Goal: Information Seeking & Learning: Learn about a topic

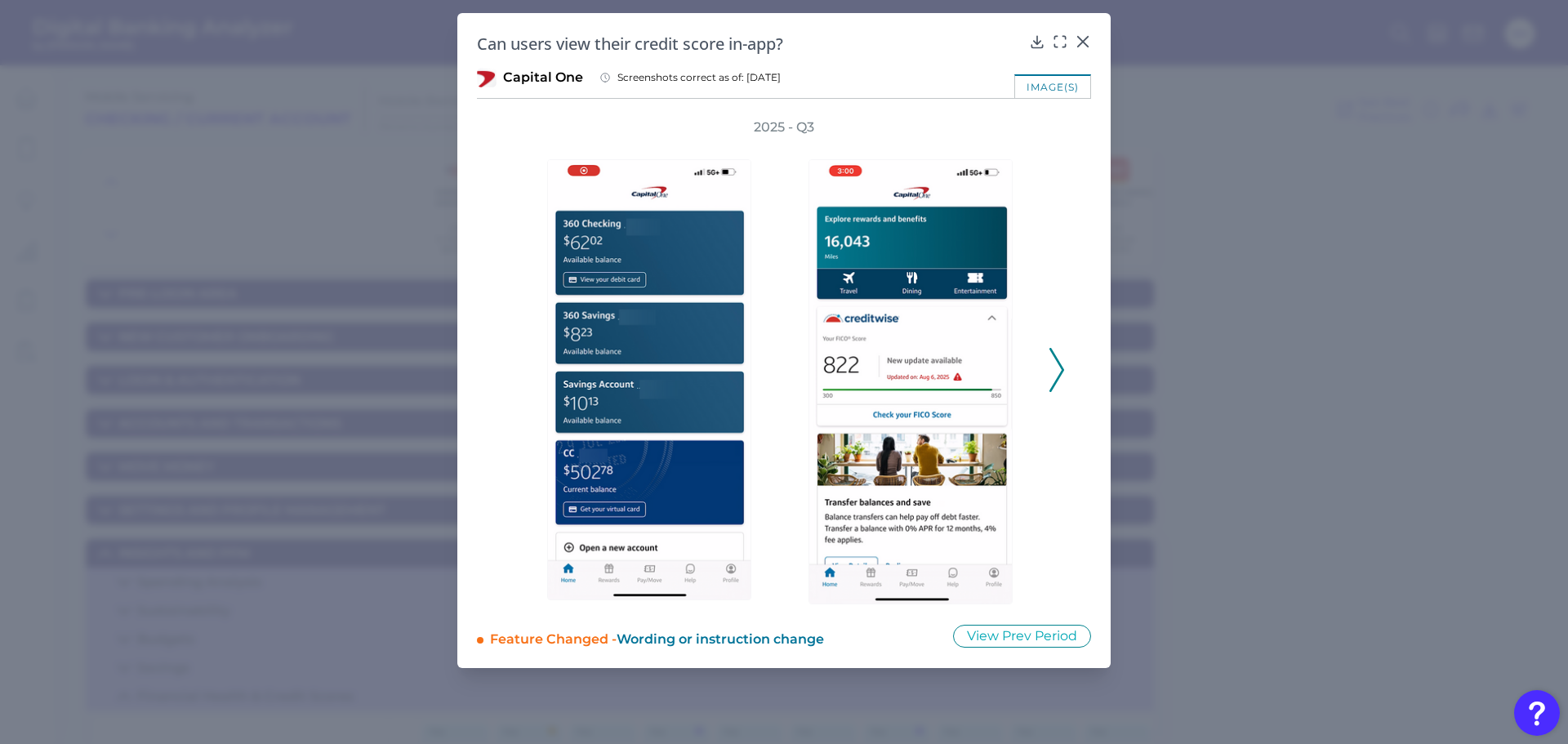
scroll to position [245, 0]
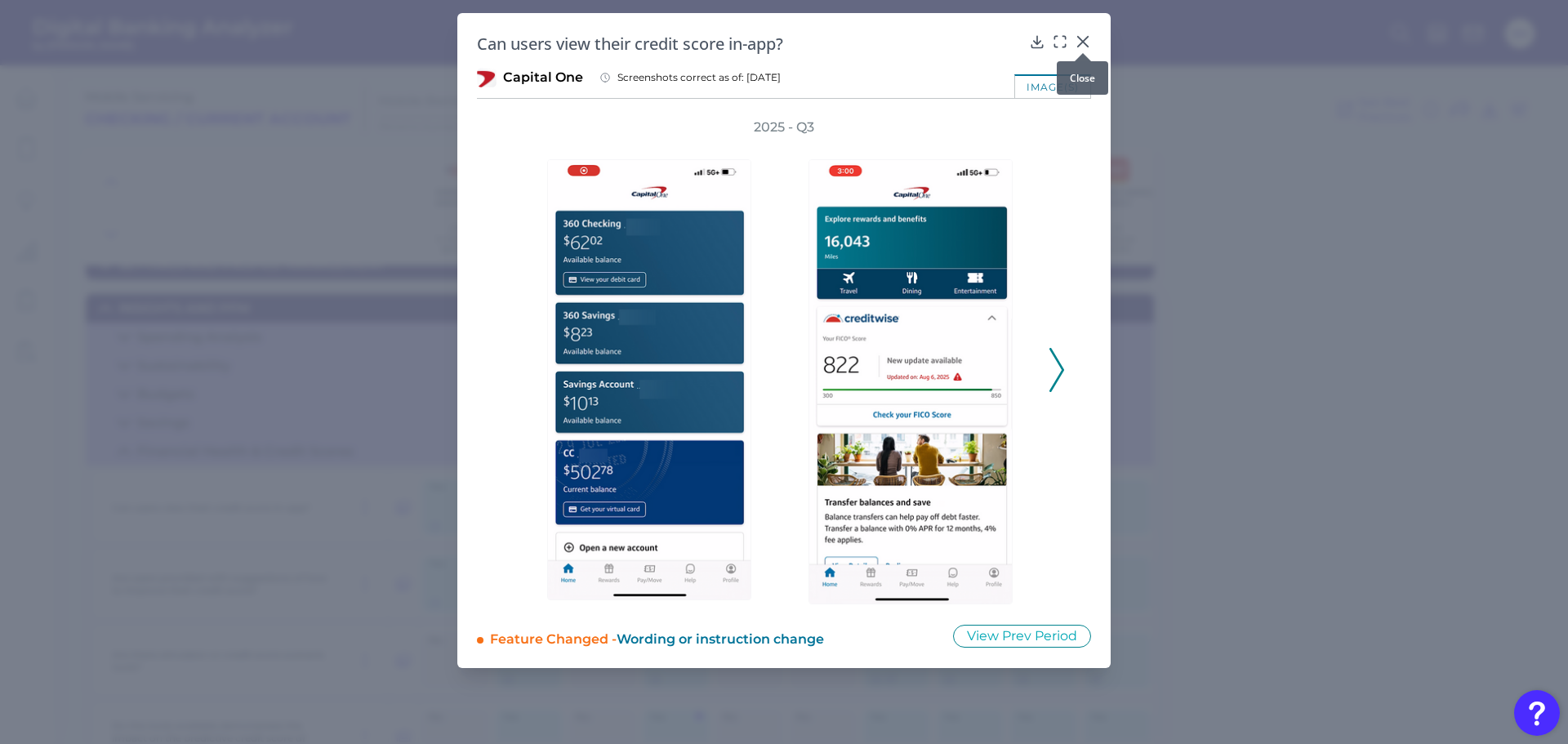
click at [1075, 40] on icon at bounding box center [1083, 41] width 17 height 17
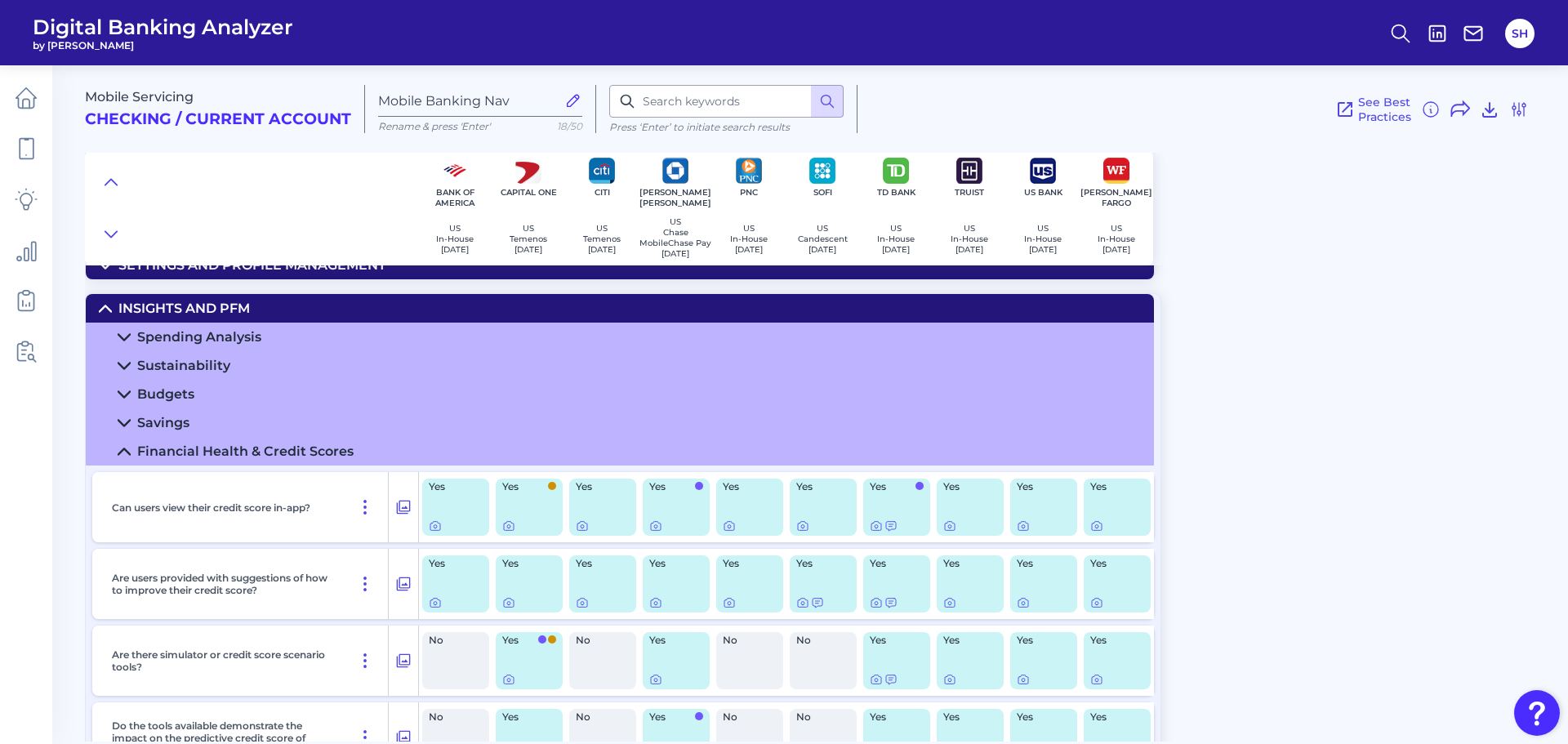
scroll to position [0, 0]
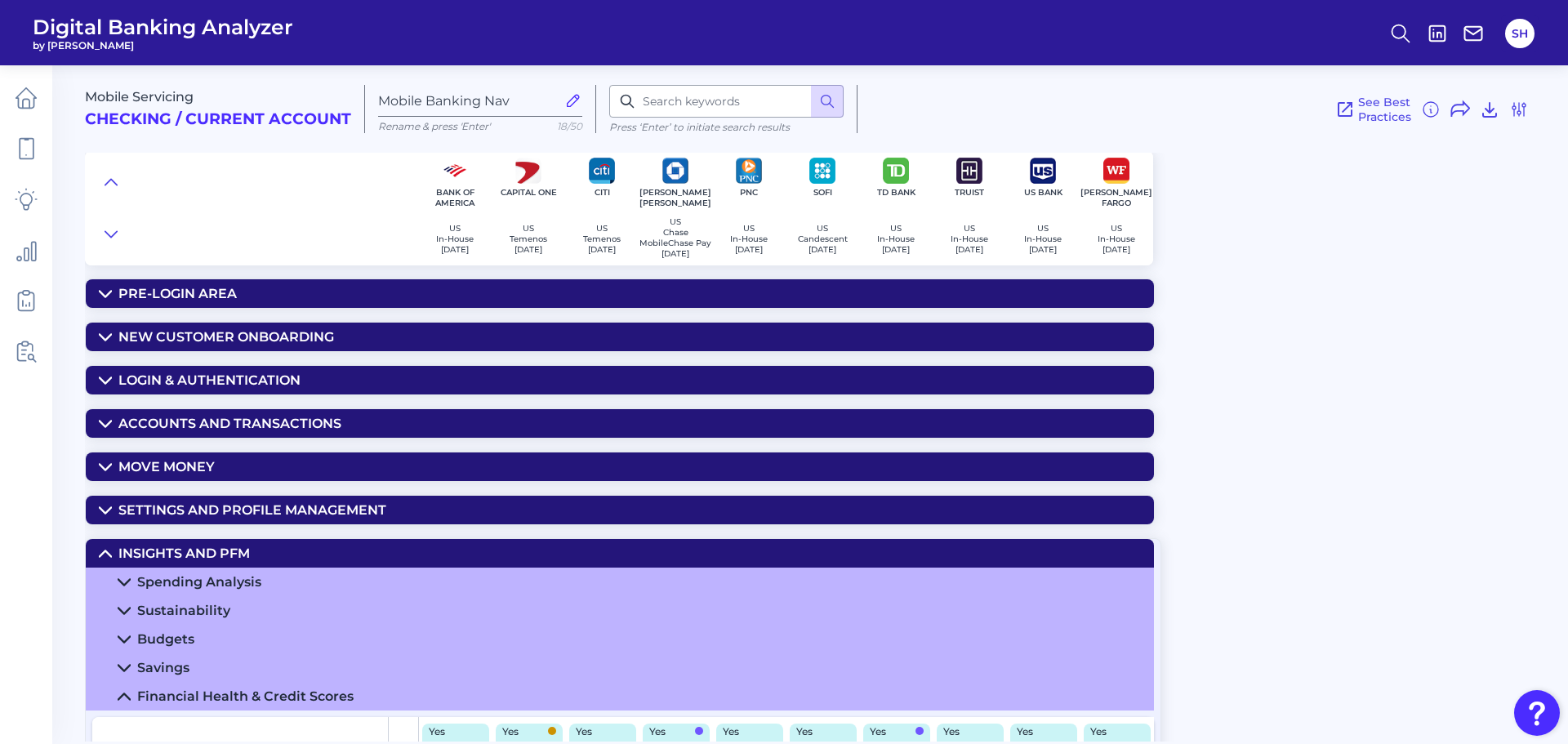
click at [218, 427] on div "Accounts and transactions" at bounding box center [230, 424] width 223 height 16
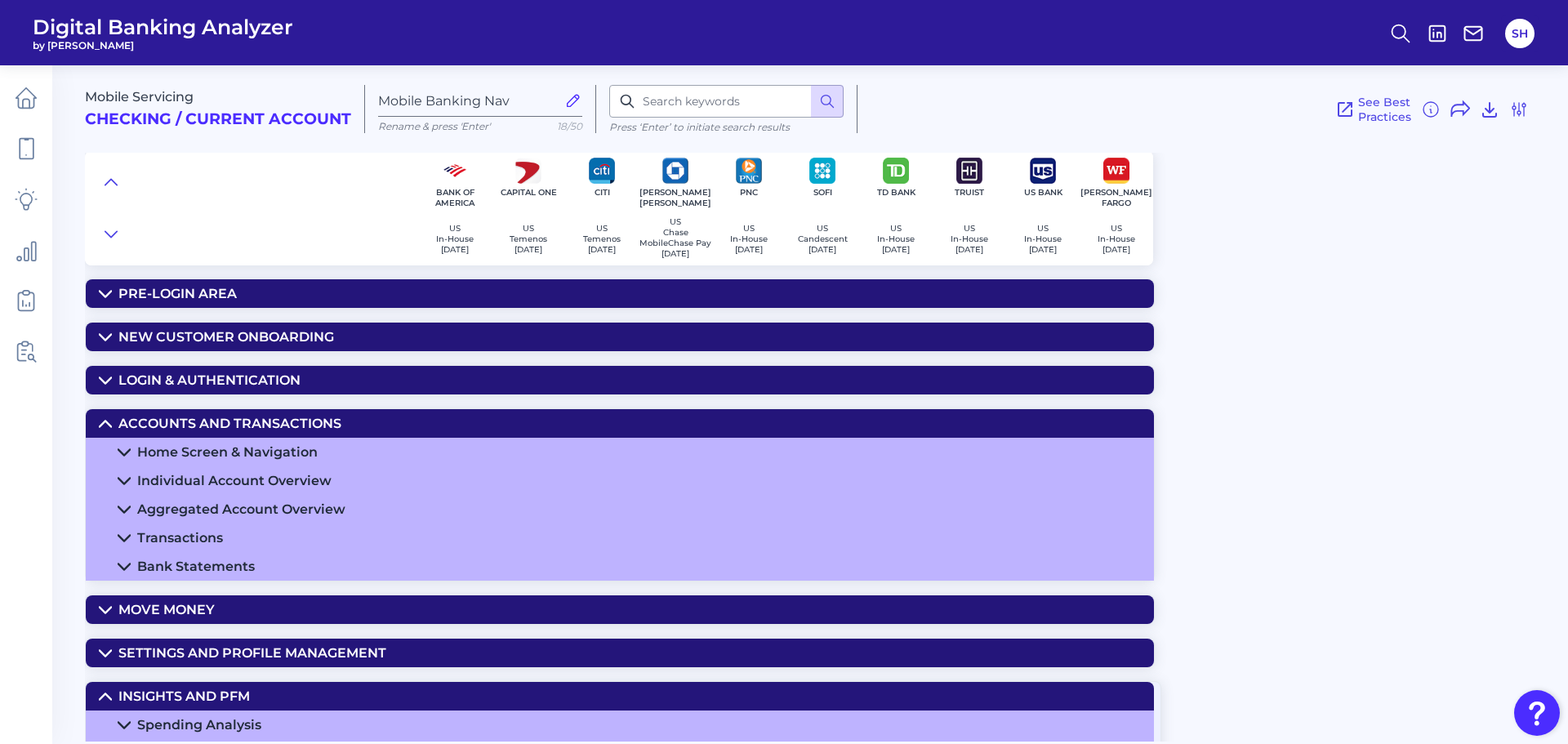
click at [284, 451] on div "Home Screen & Navigation" at bounding box center [227, 453] width 181 height 16
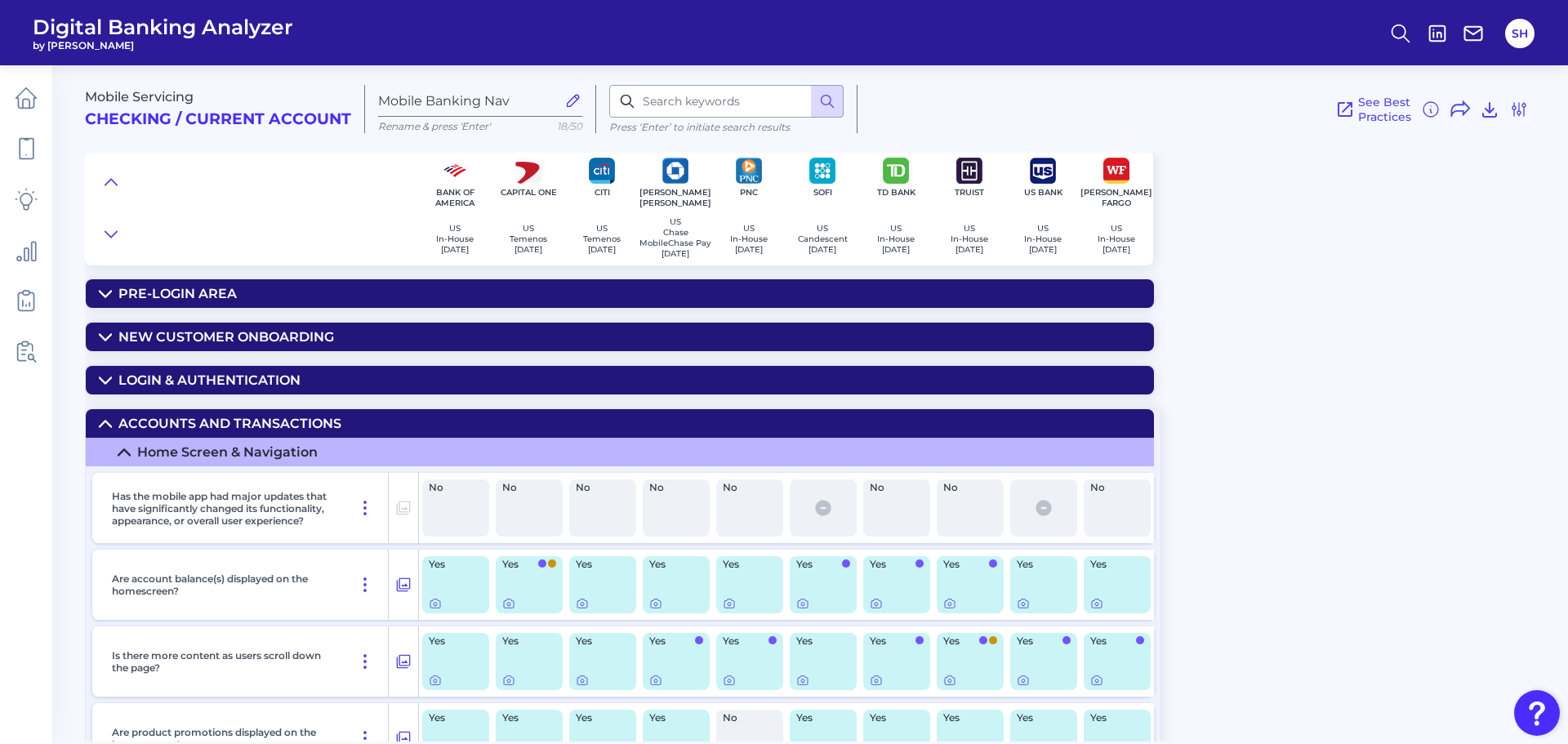
scroll to position [163, 0]
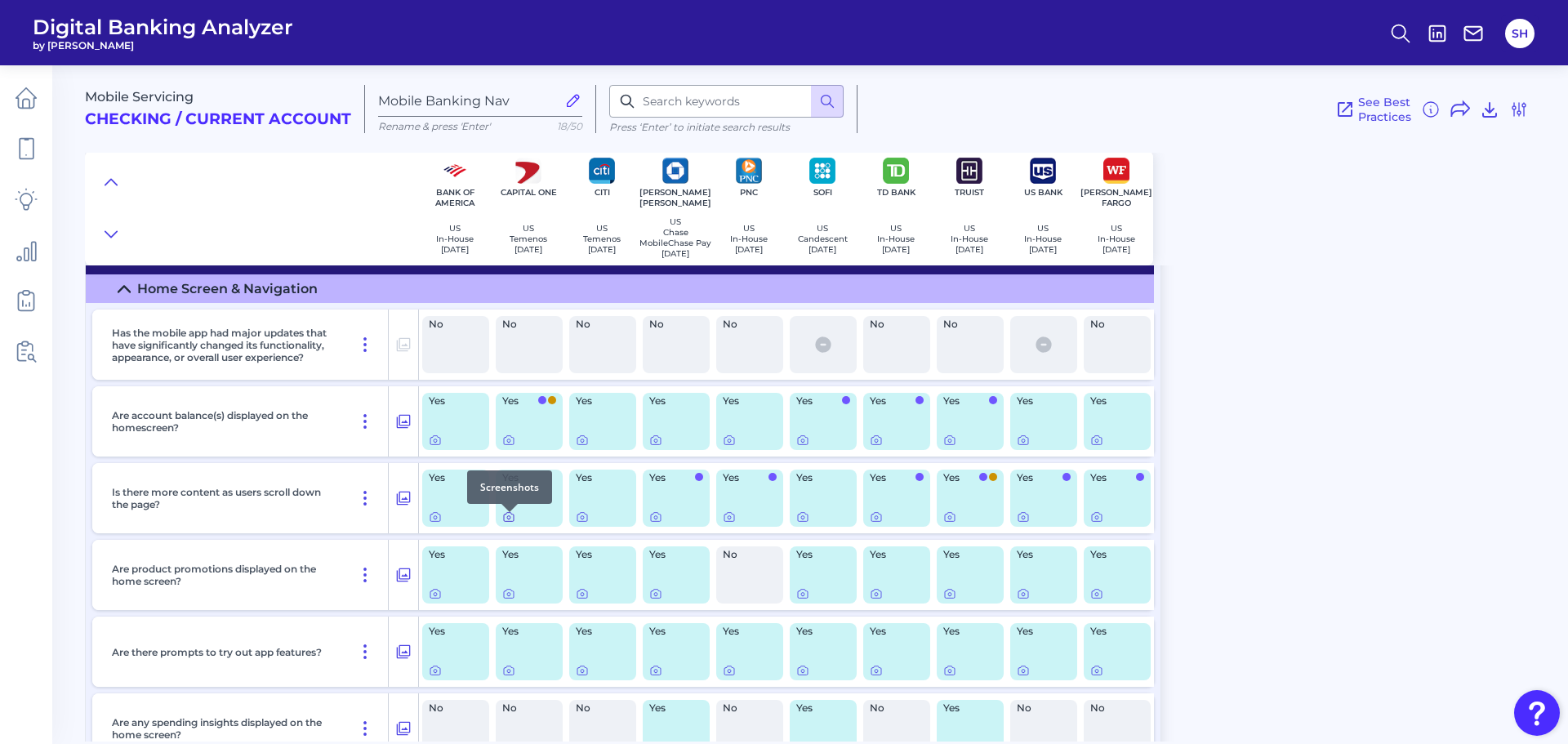
click at [505, 522] on icon at bounding box center [508, 517] width 13 height 13
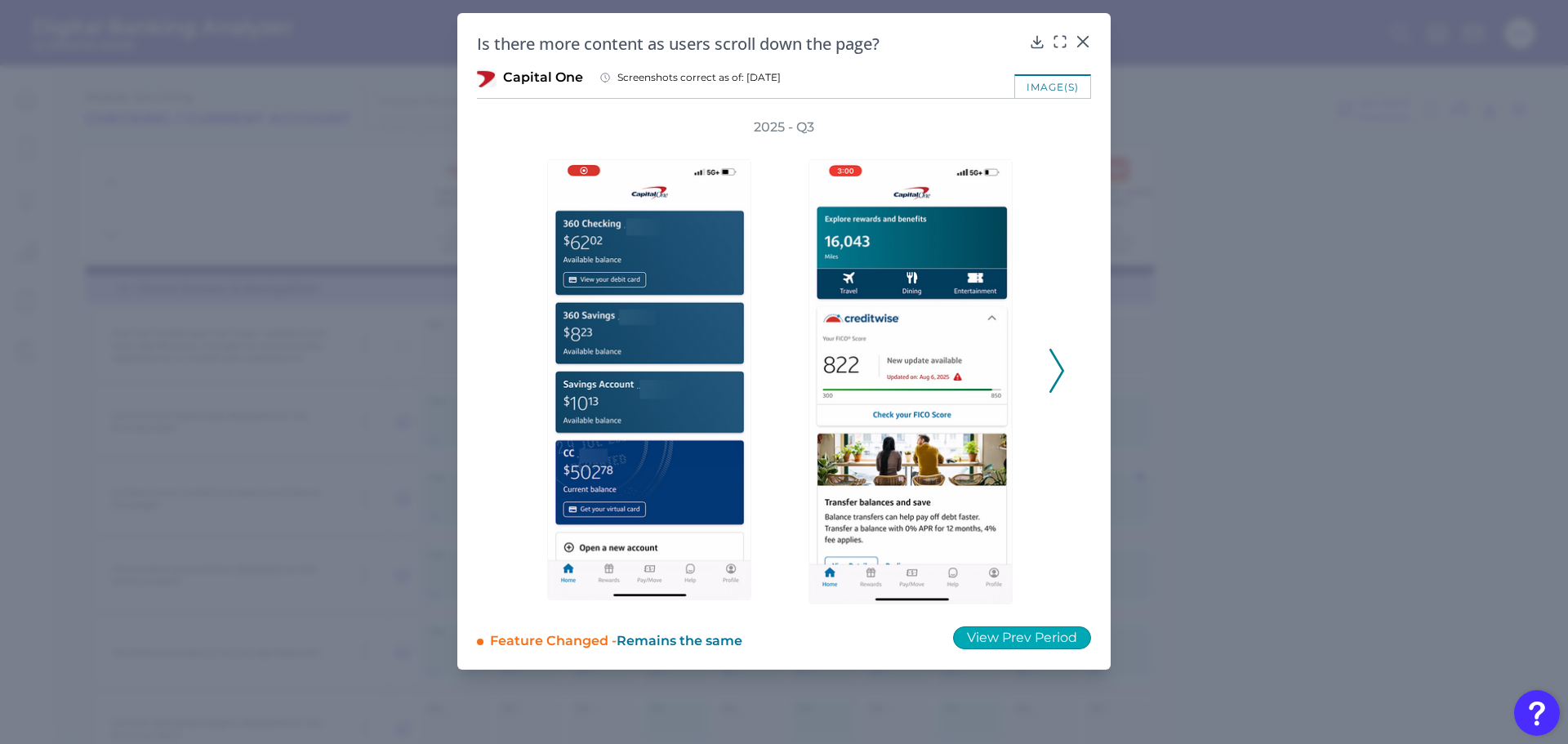
click at [1015, 634] on button "View Prev Period" at bounding box center [1022, 637] width 138 height 23
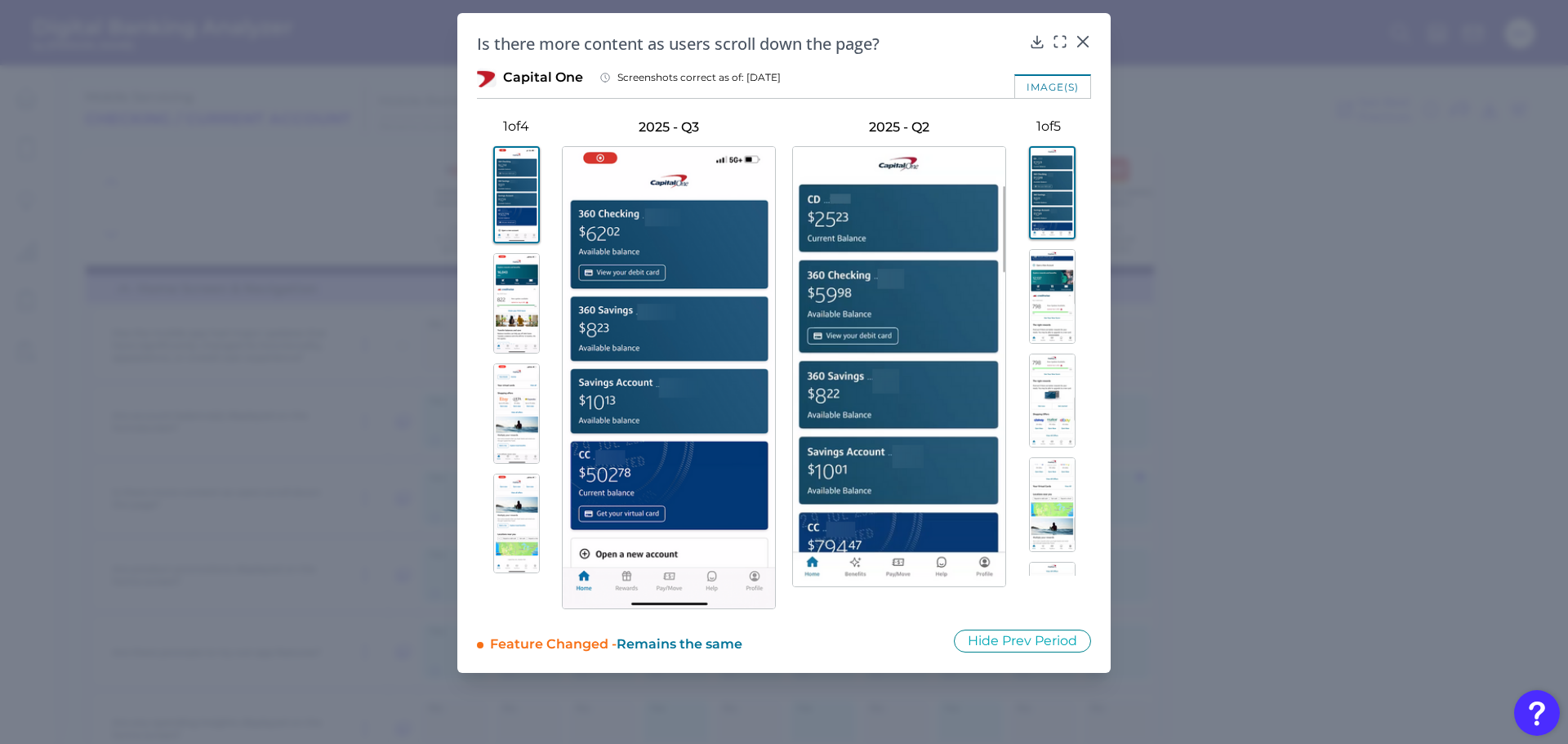
click at [1051, 281] on img at bounding box center [1051, 296] width 46 height 95
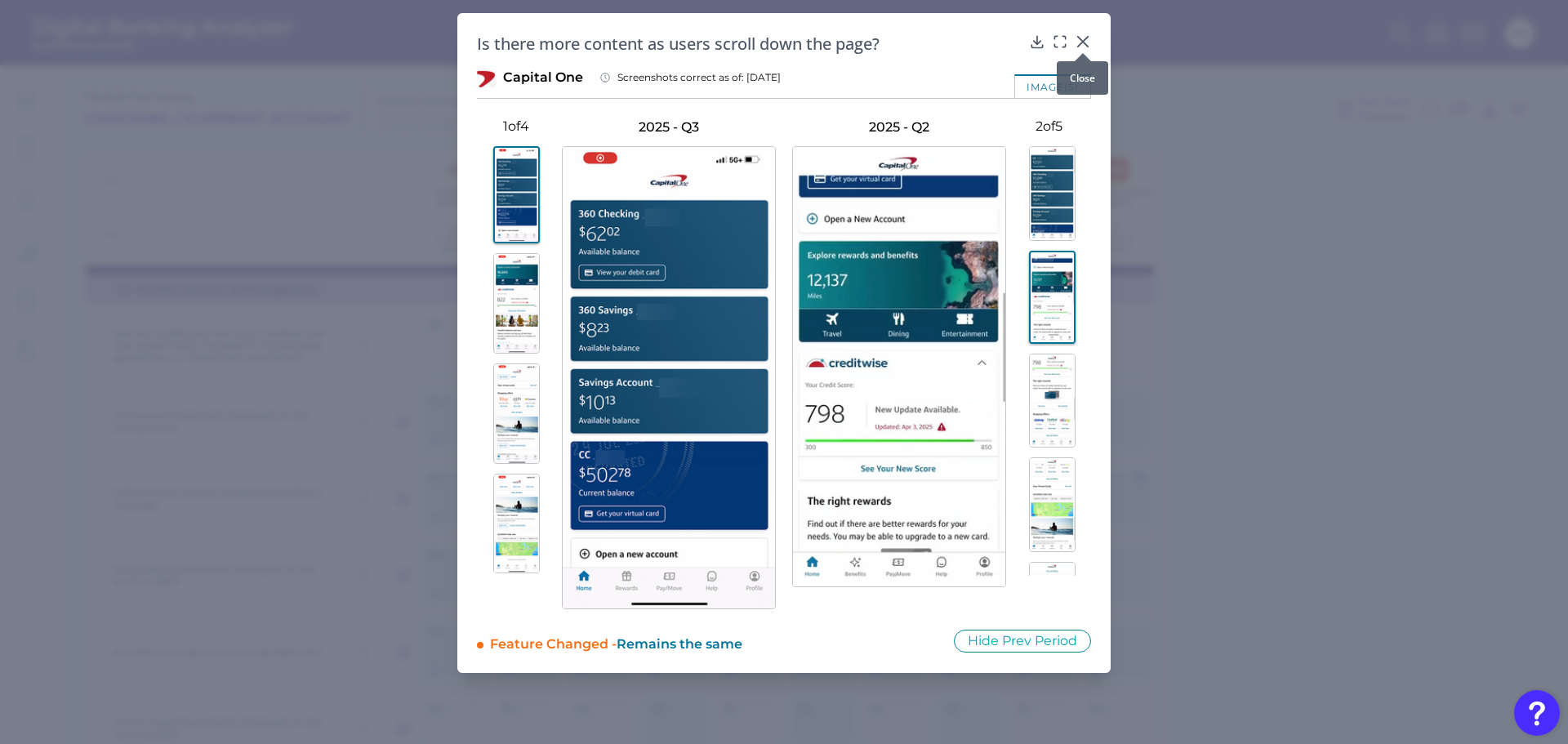
click at [1085, 38] on icon at bounding box center [1083, 41] width 17 height 17
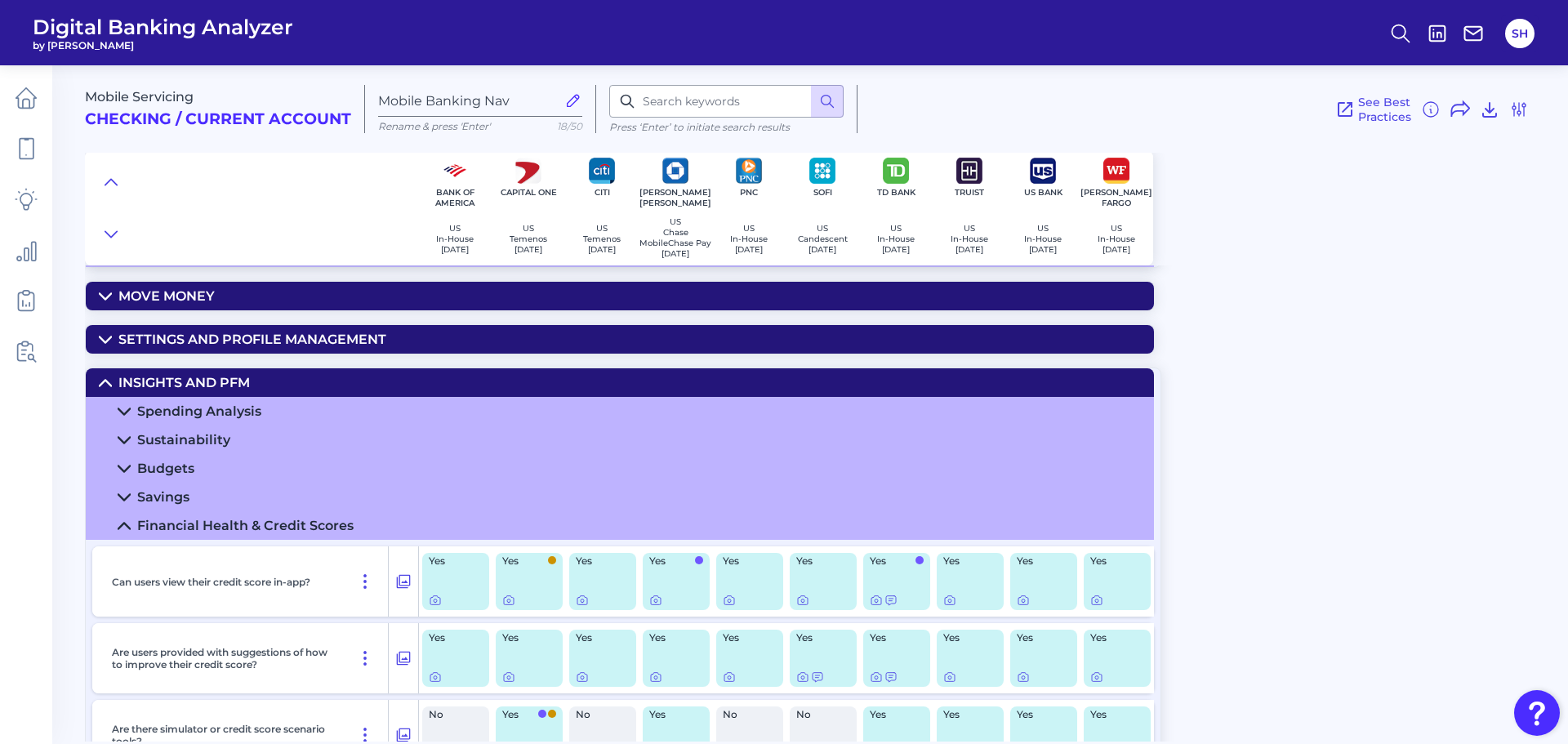
scroll to position [1715, 0]
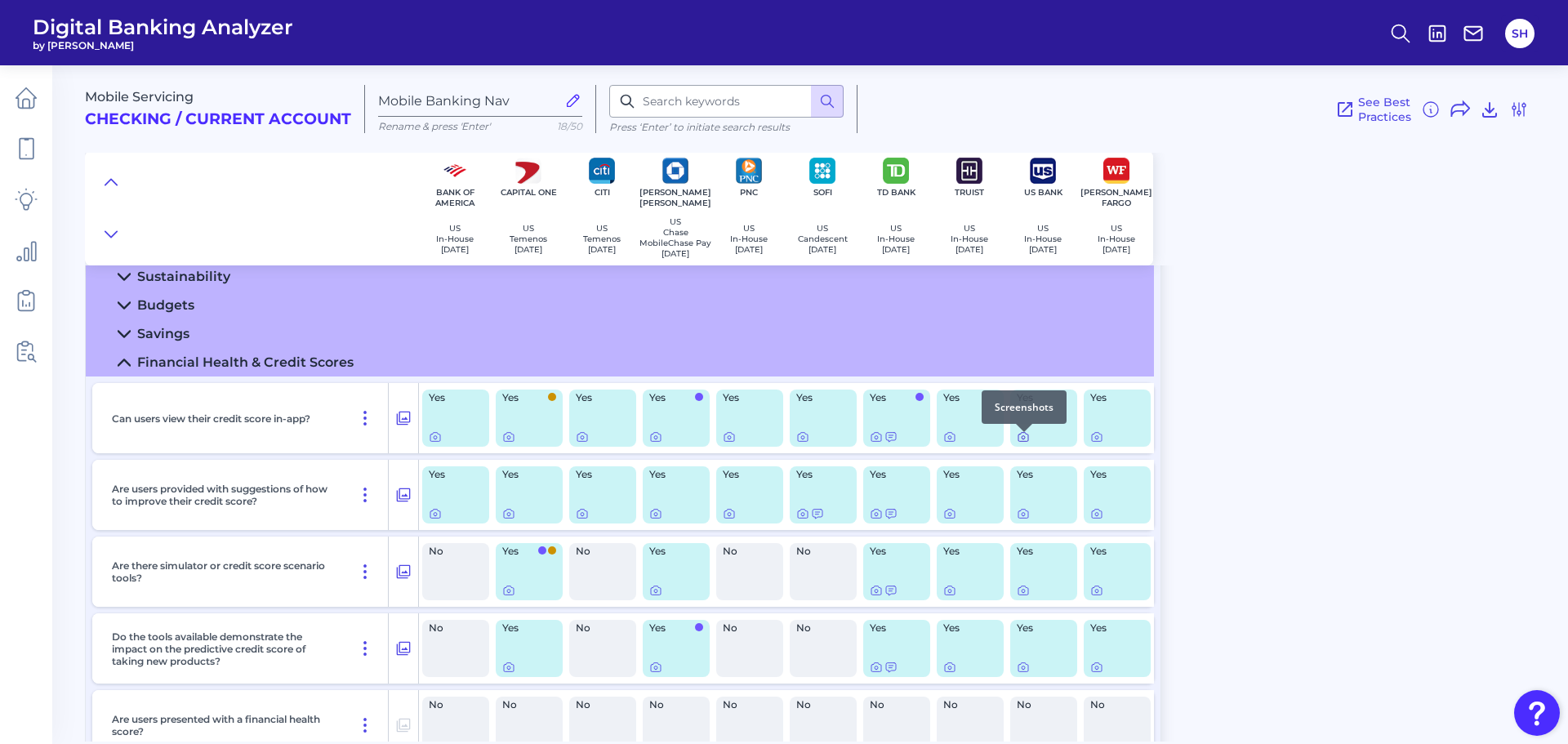
click at [1022, 440] on icon at bounding box center [1023, 437] width 3 height 3
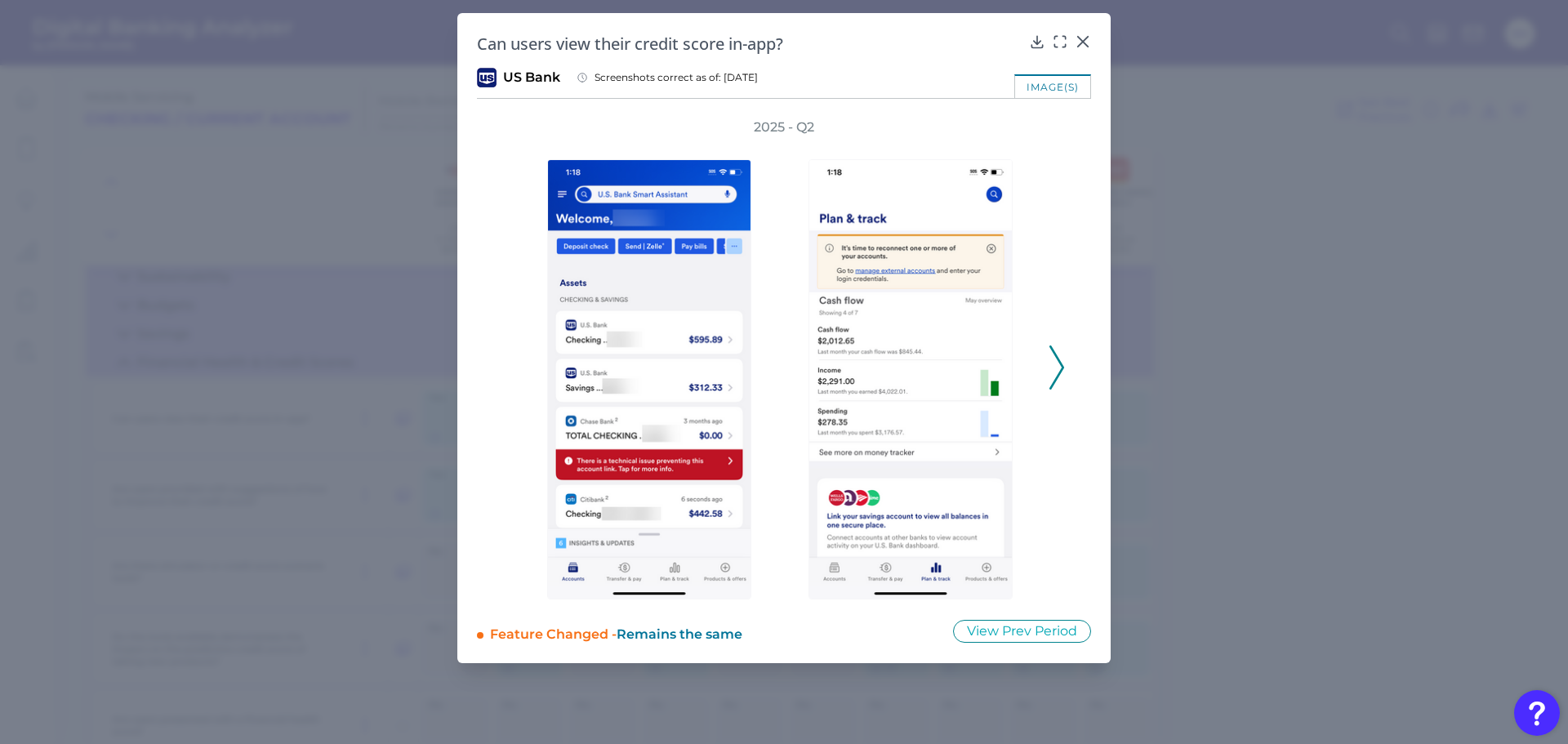
click at [1054, 374] on icon at bounding box center [1056, 368] width 15 height 44
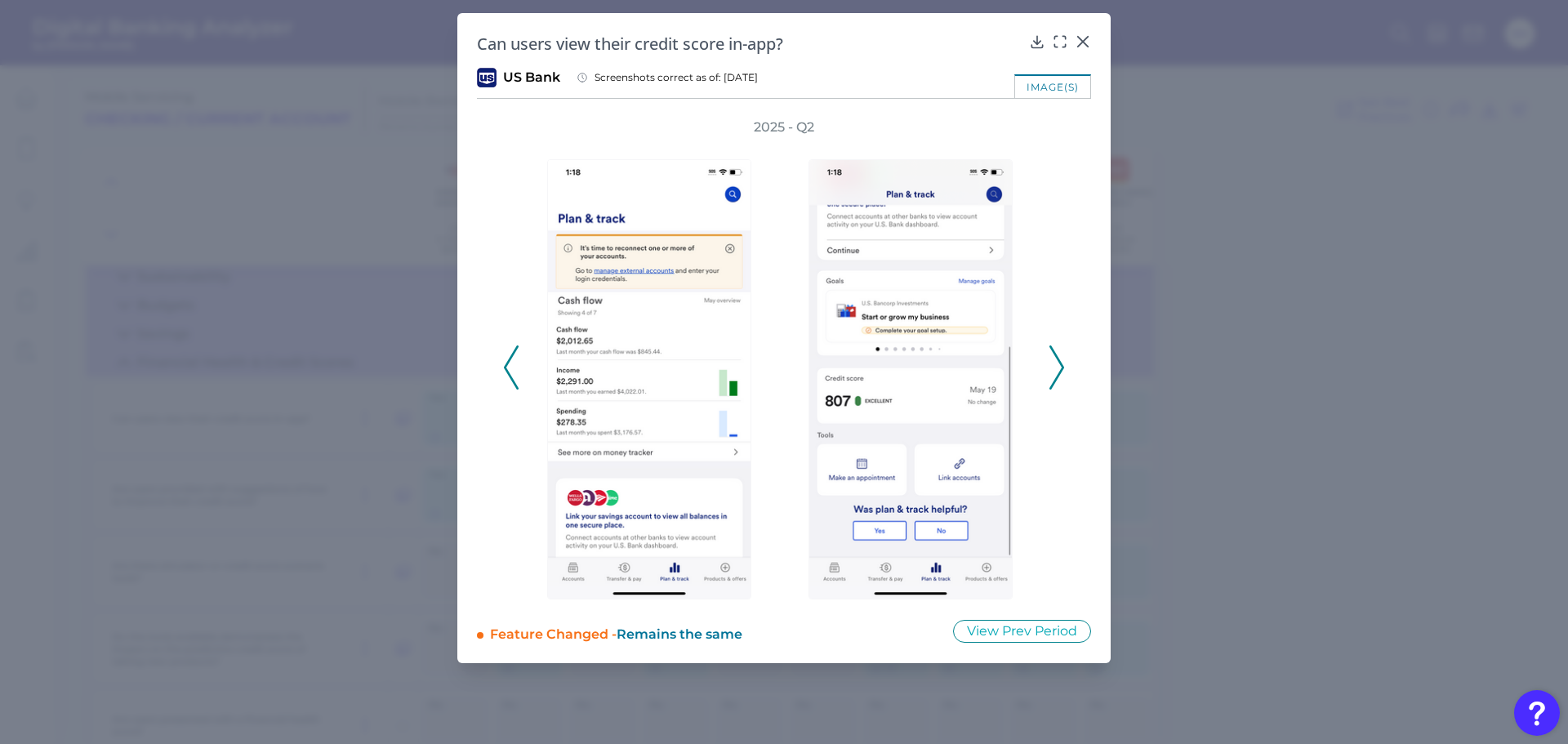
click at [1054, 374] on icon at bounding box center [1056, 368] width 15 height 44
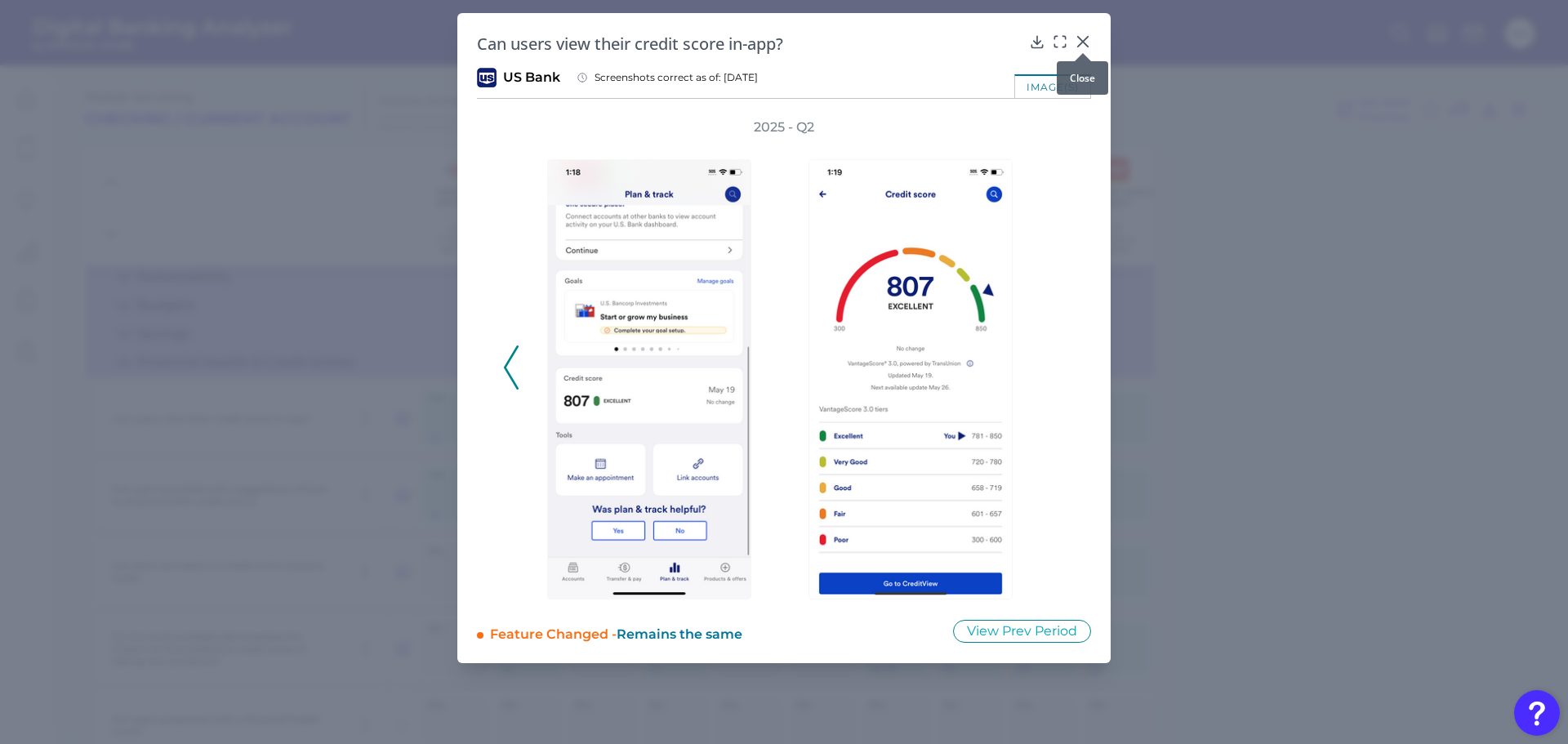
click at [1085, 35] on icon at bounding box center [1083, 41] width 17 height 17
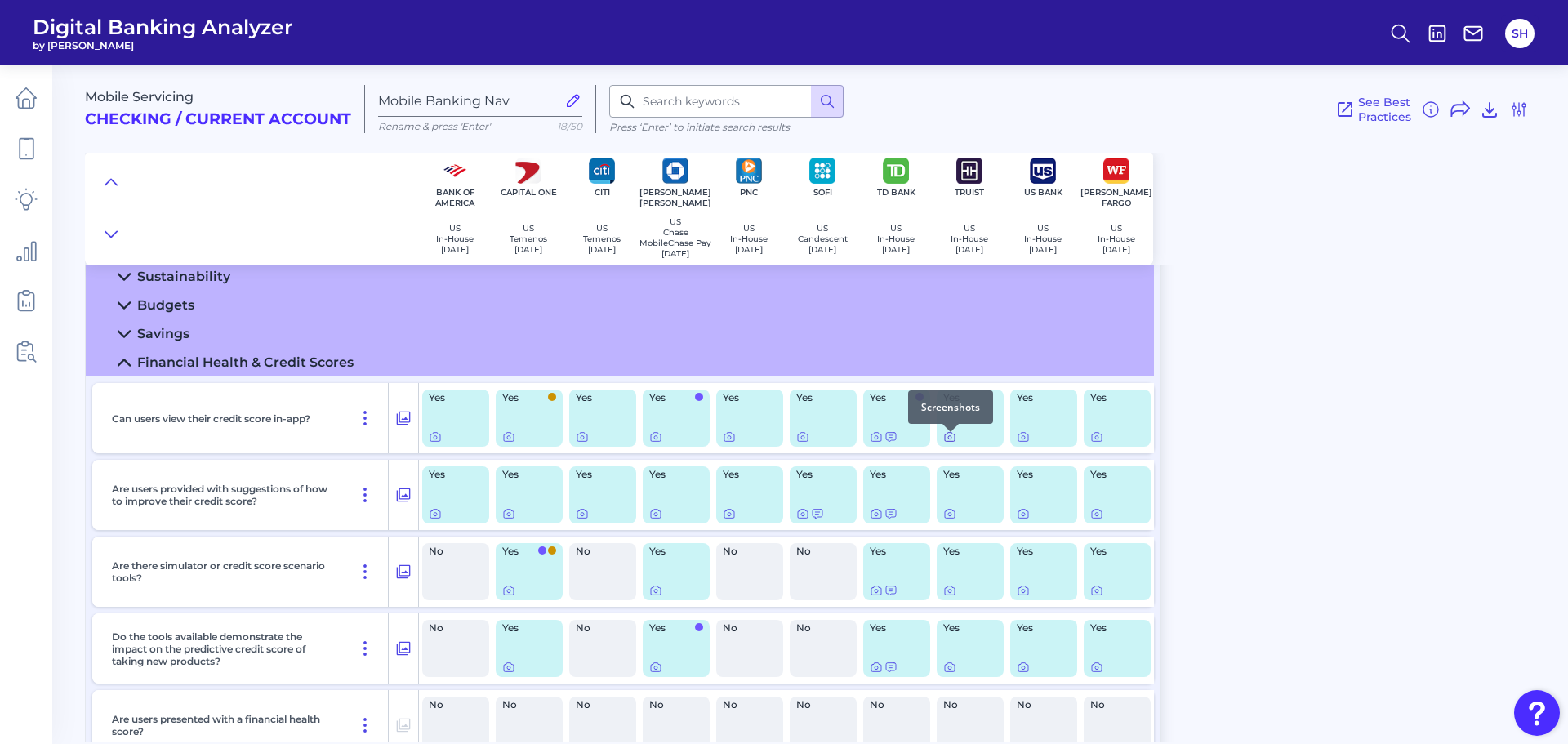
click at [944, 436] on div at bounding box center [950, 432] width 17 height 17
click at [953, 443] on icon at bounding box center [949, 437] width 13 height 13
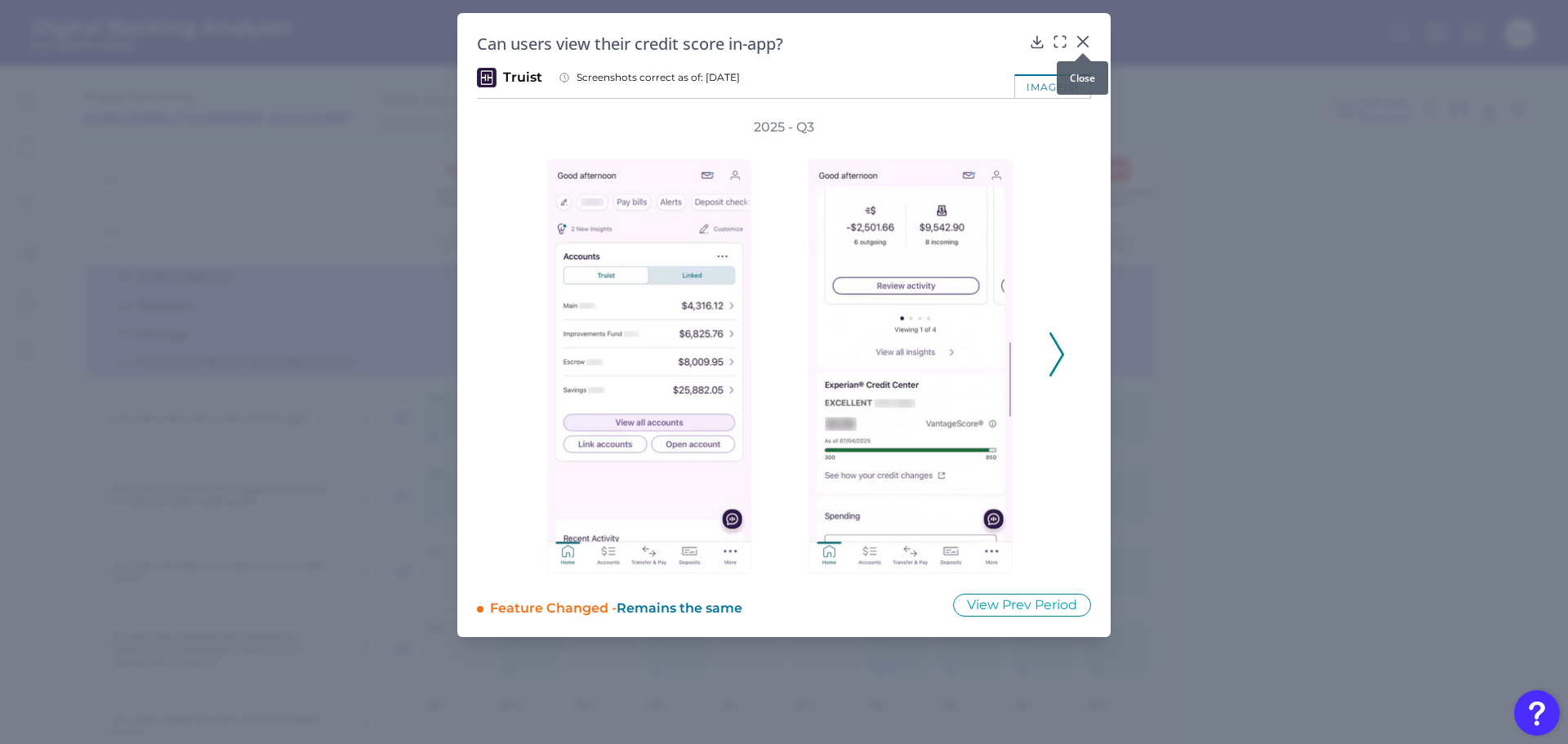
click at [1087, 37] on icon at bounding box center [1083, 41] width 10 height 10
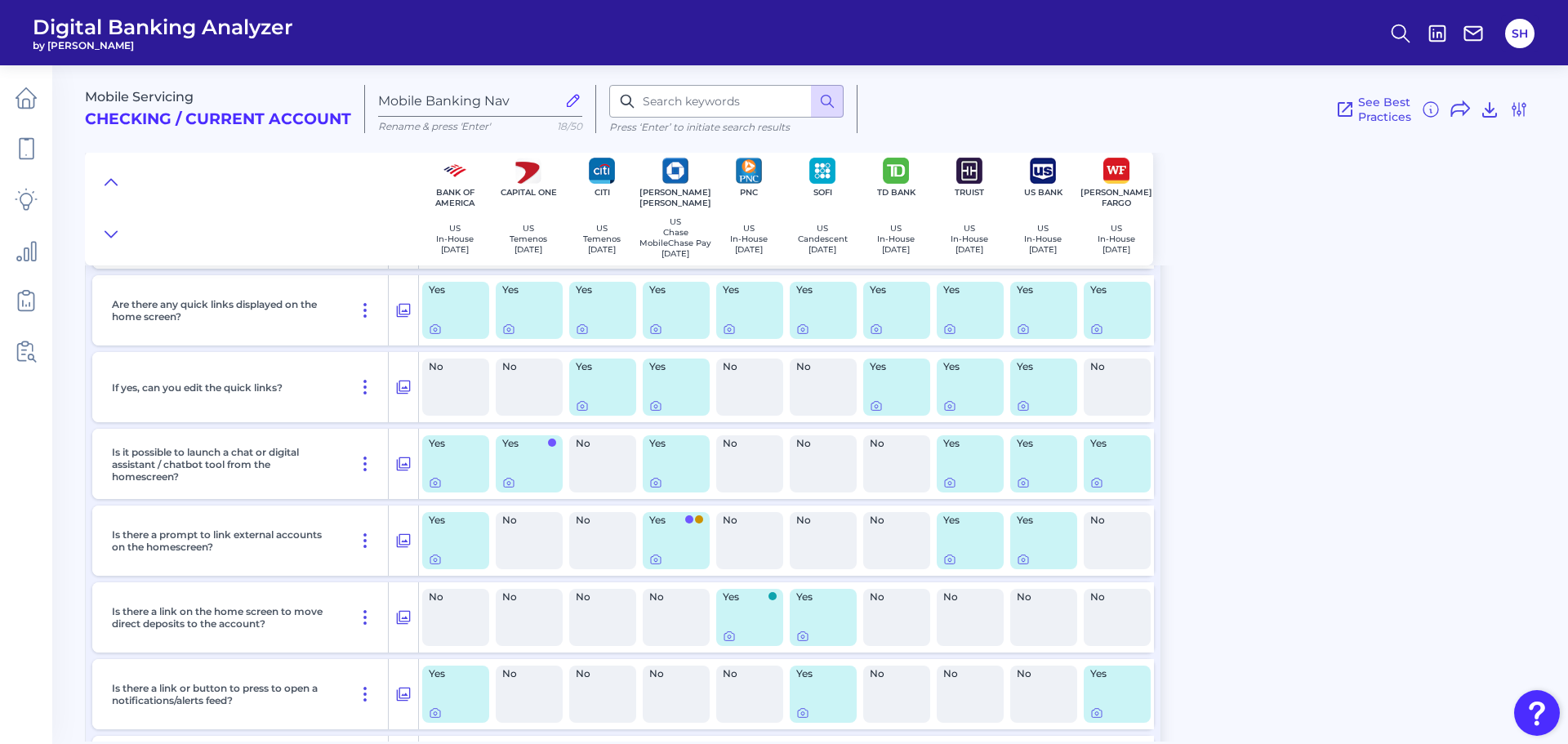
scroll to position [163, 0]
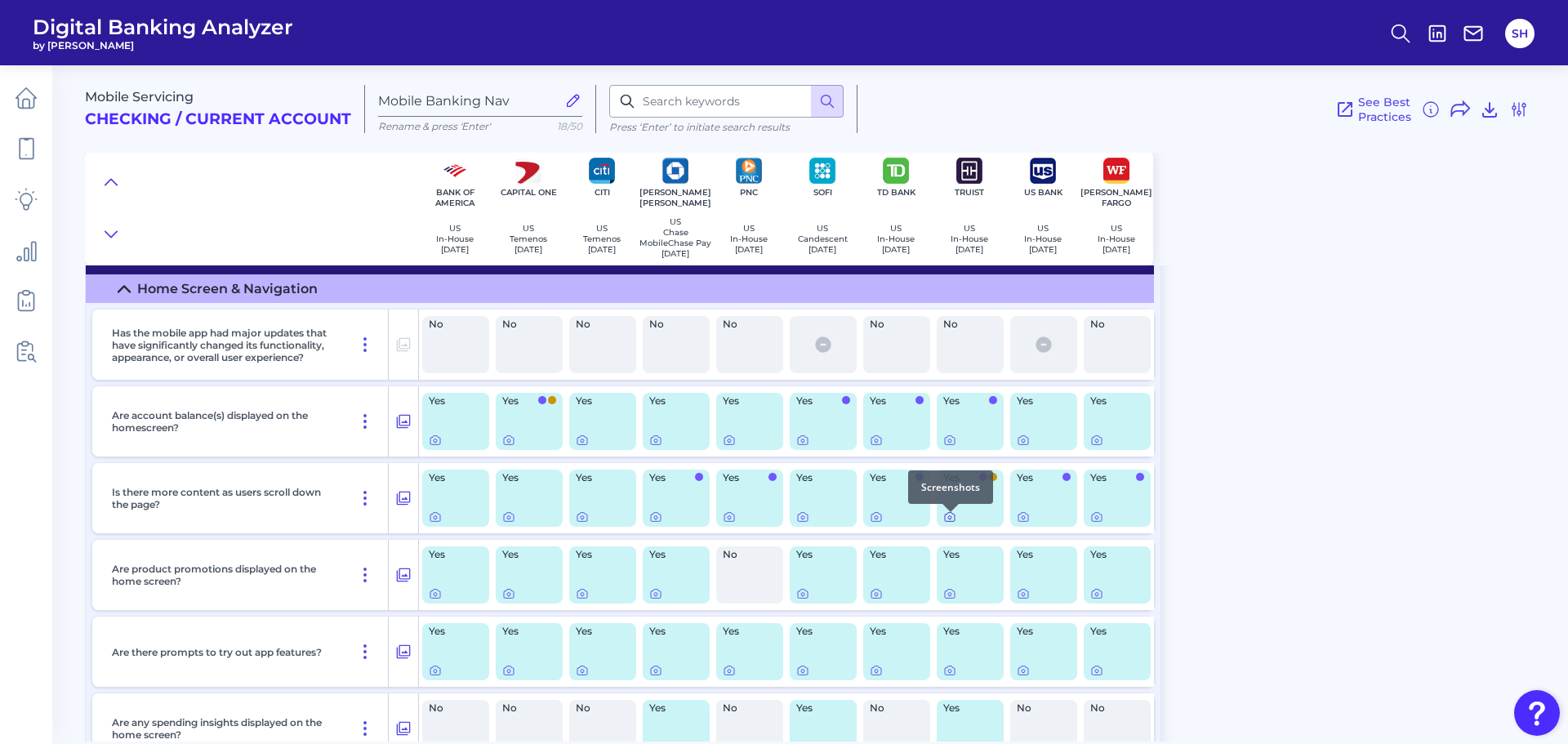
click at [952, 520] on icon at bounding box center [949, 517] width 13 height 13
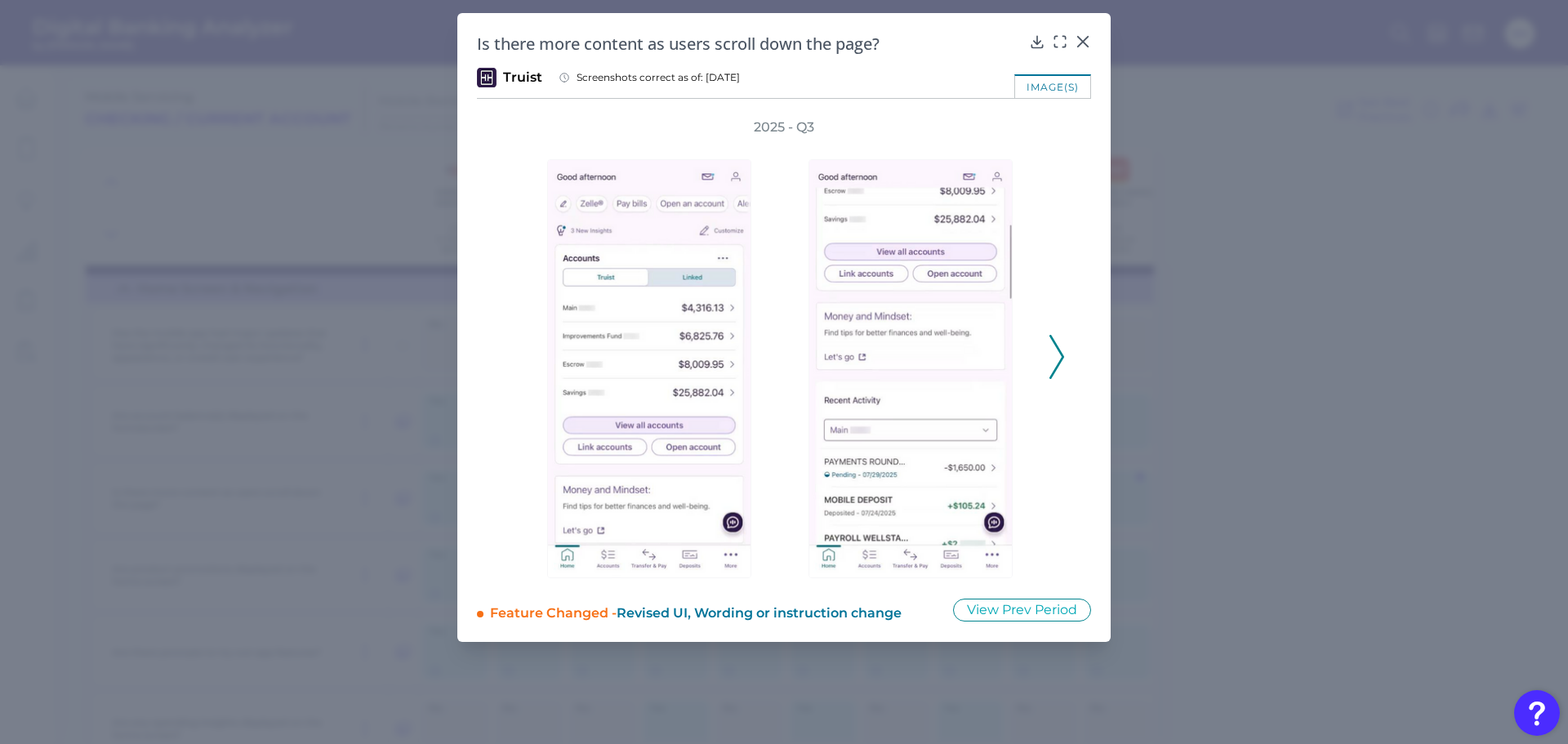
click at [1059, 347] on icon at bounding box center [1056, 357] width 15 height 44
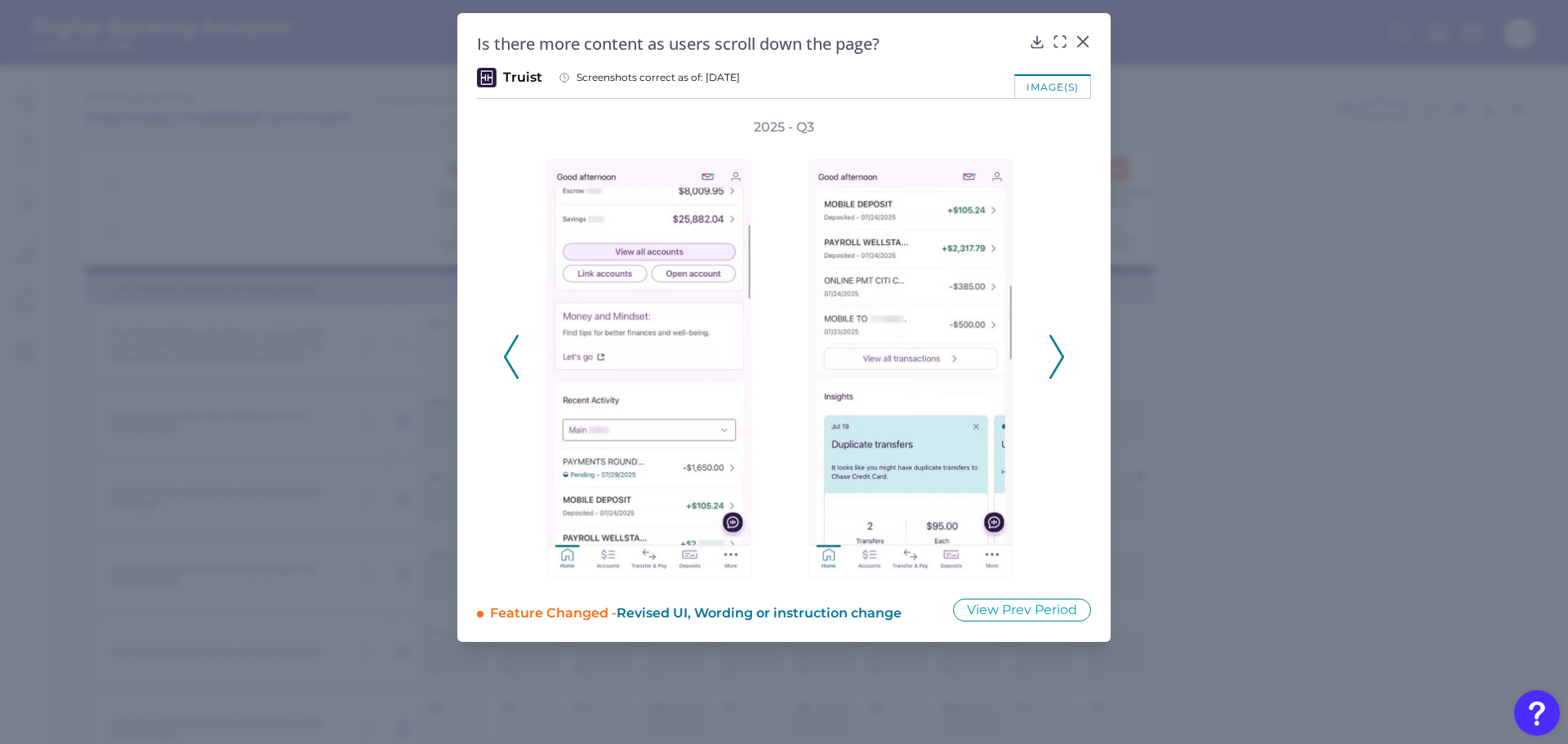
click at [1059, 347] on icon at bounding box center [1056, 357] width 15 height 44
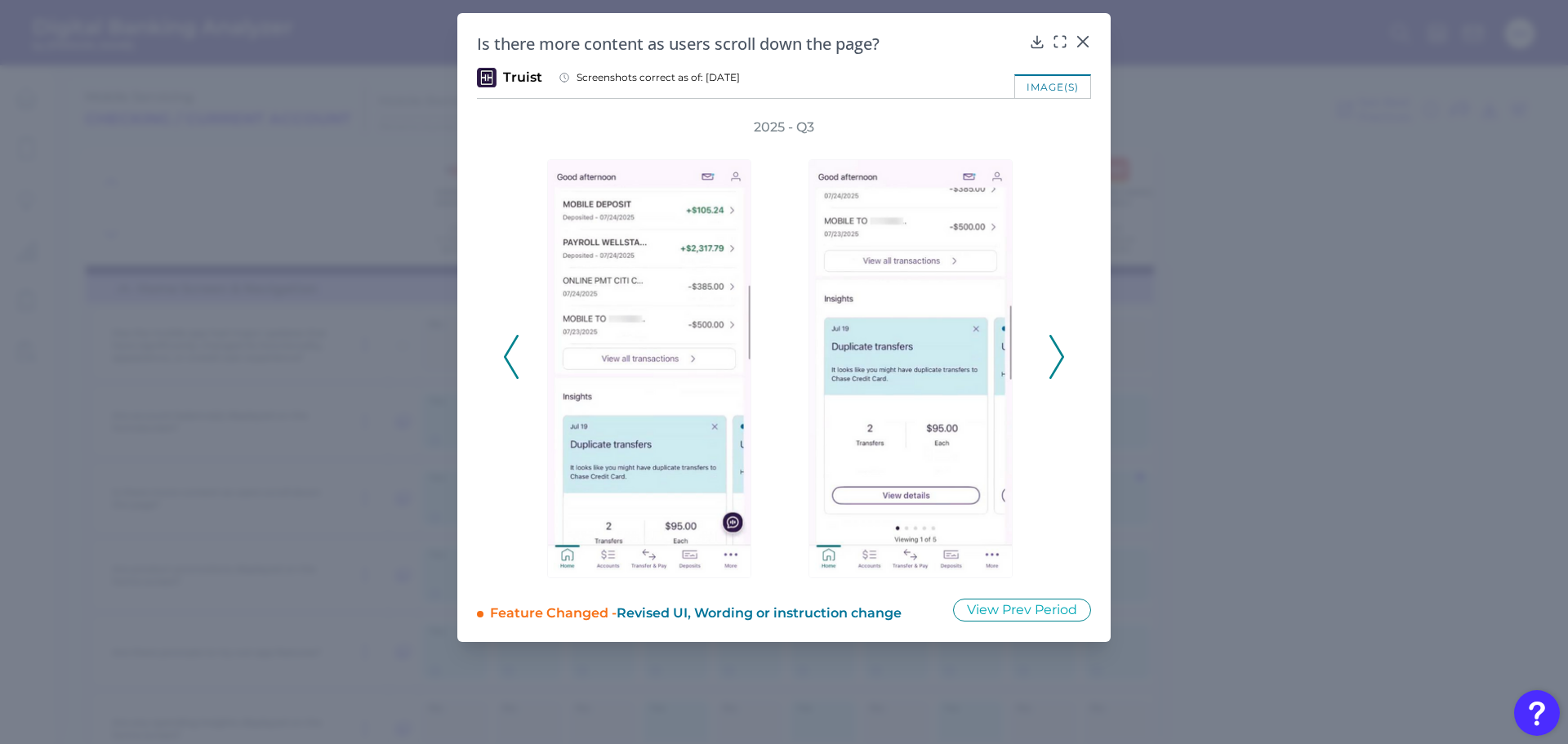
click at [1059, 347] on icon at bounding box center [1056, 357] width 15 height 44
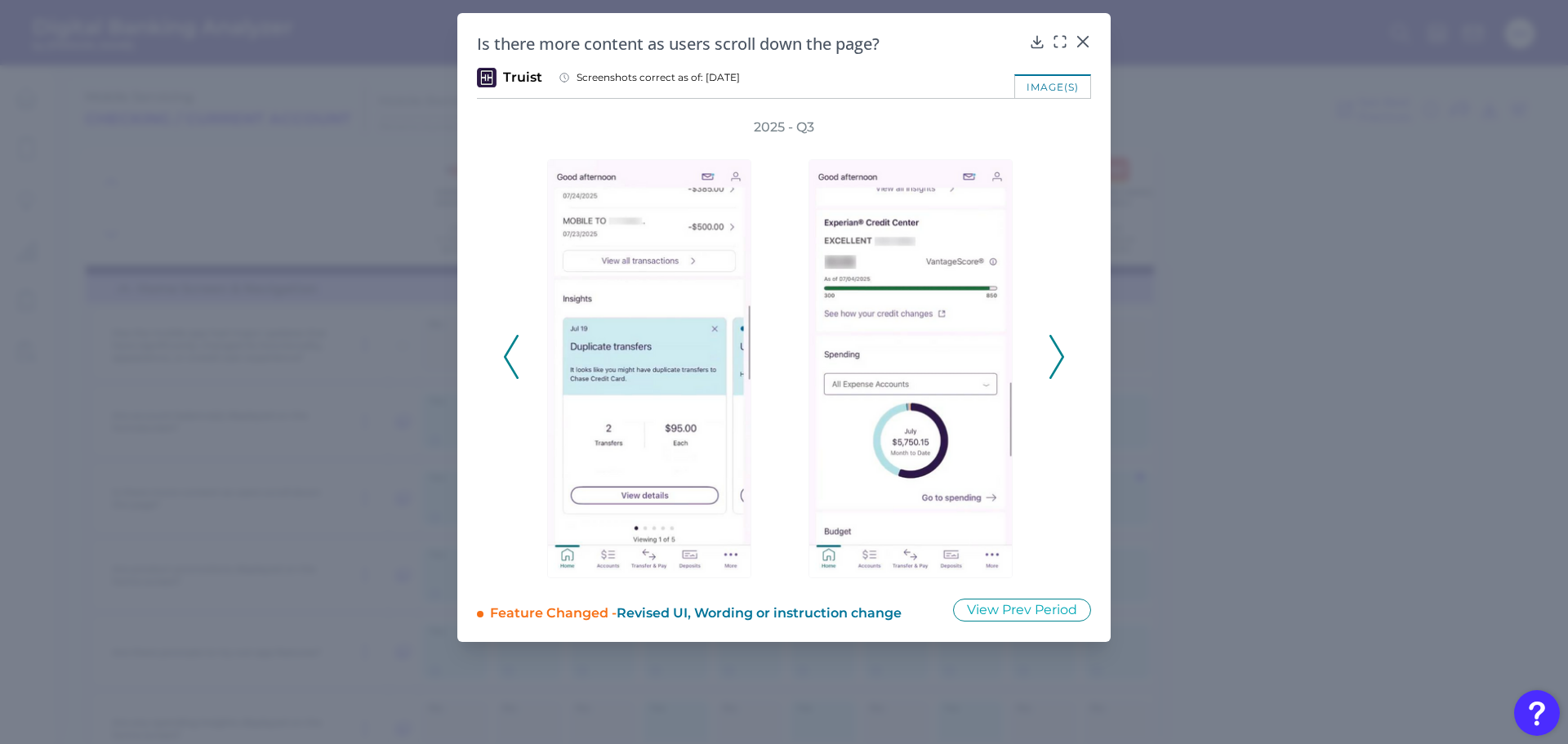
click at [1059, 347] on icon at bounding box center [1056, 357] width 15 height 44
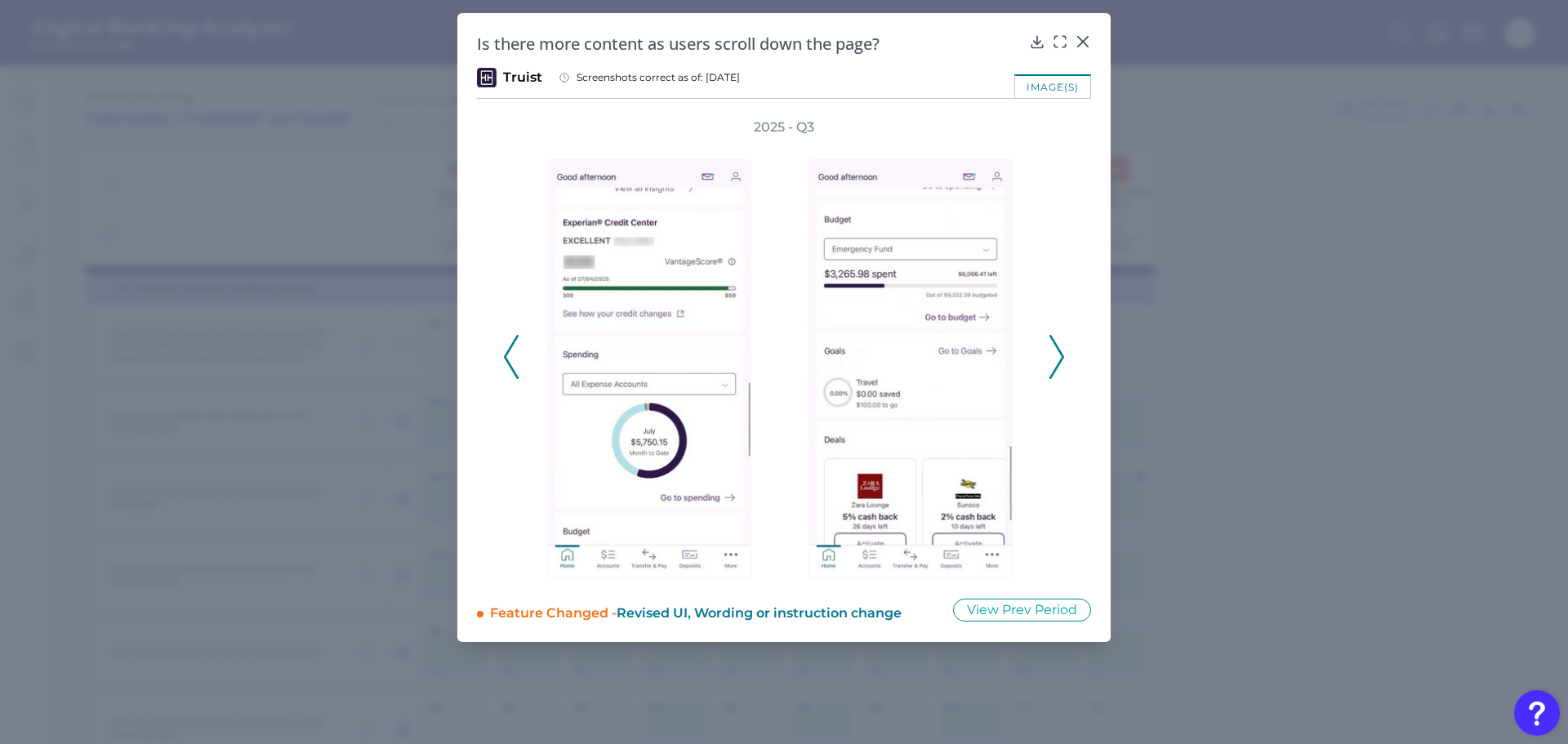
click at [1059, 347] on icon at bounding box center [1056, 357] width 15 height 44
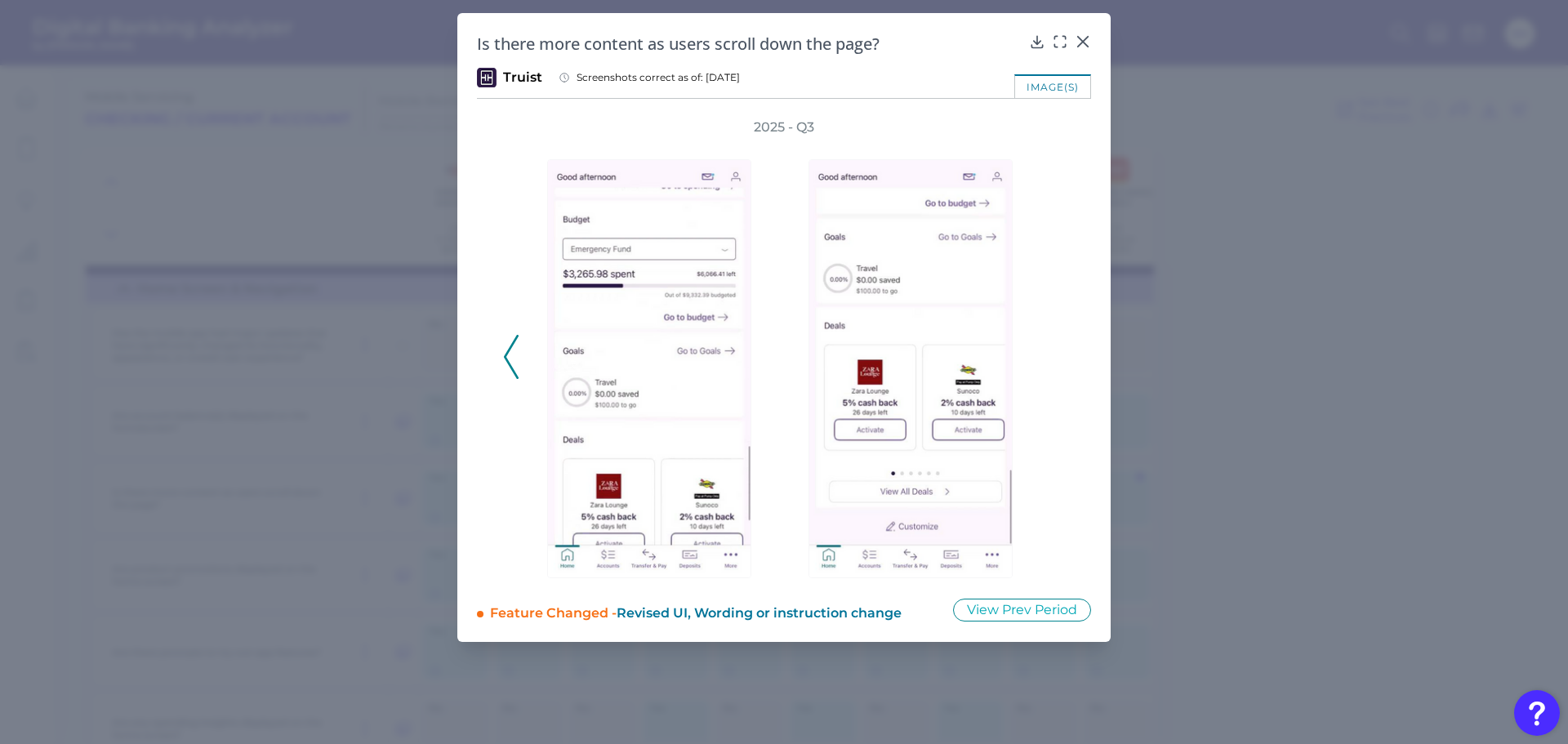
click at [514, 351] on icon at bounding box center [511, 357] width 15 height 44
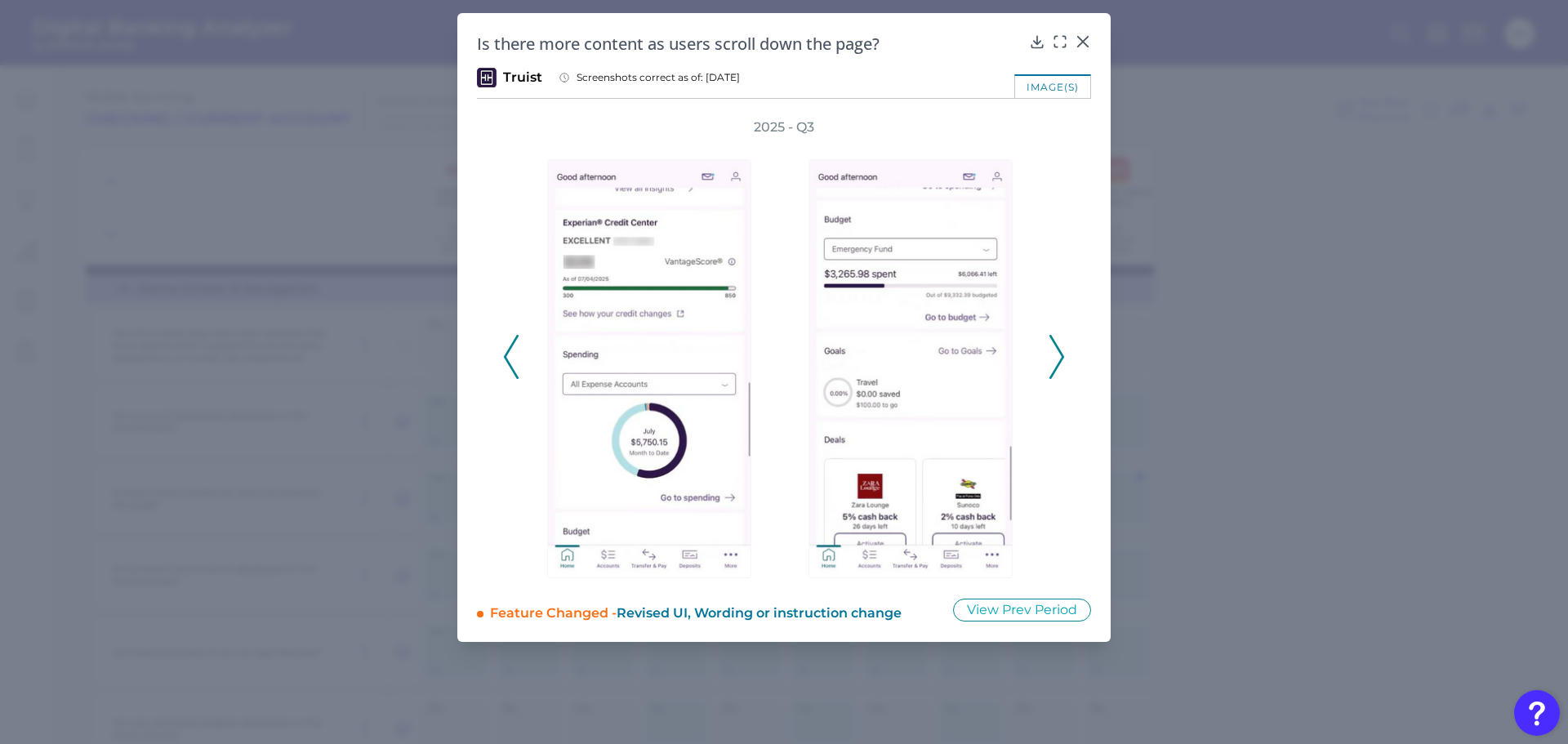
click at [514, 351] on icon at bounding box center [511, 357] width 15 height 44
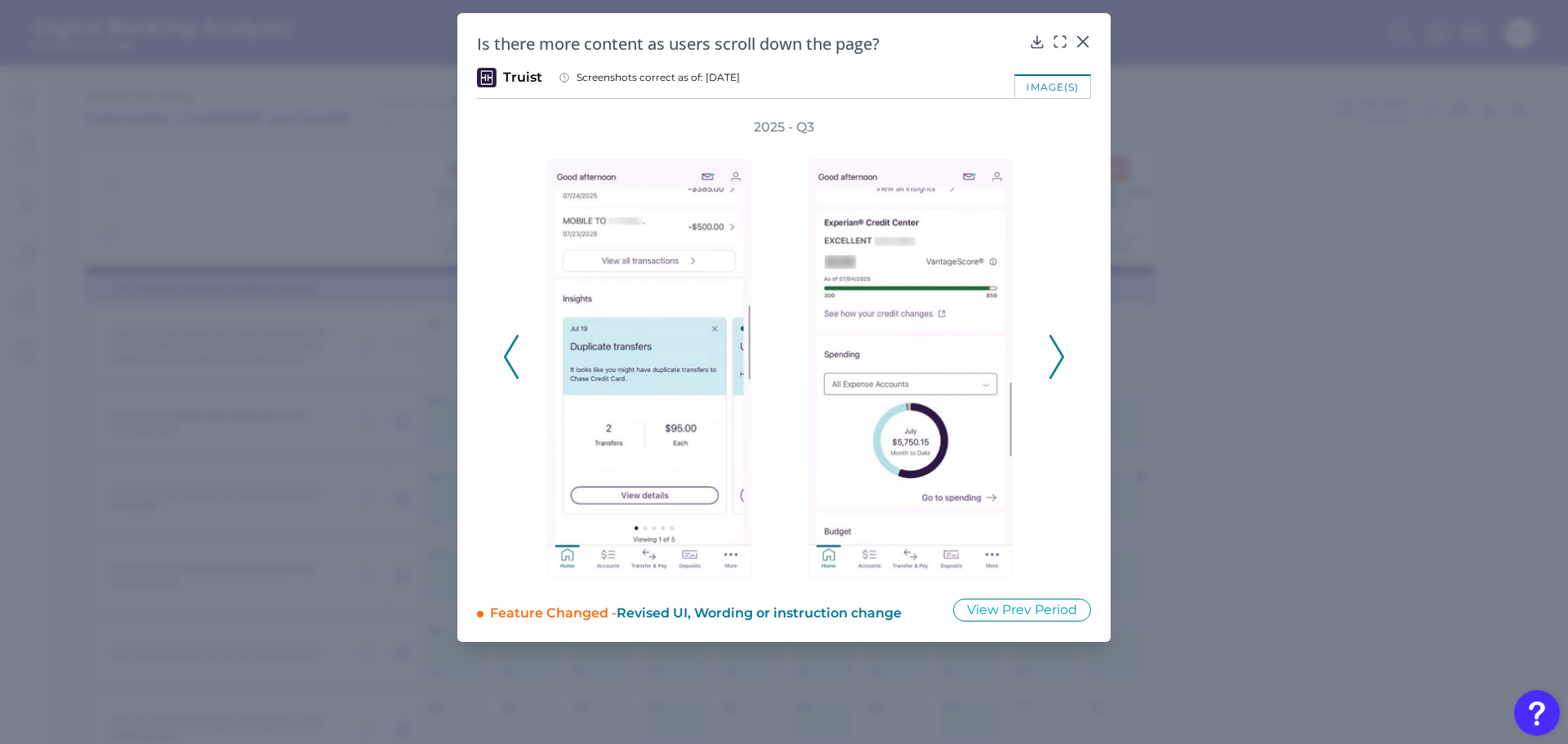
click at [514, 346] on icon at bounding box center [511, 357] width 15 height 44
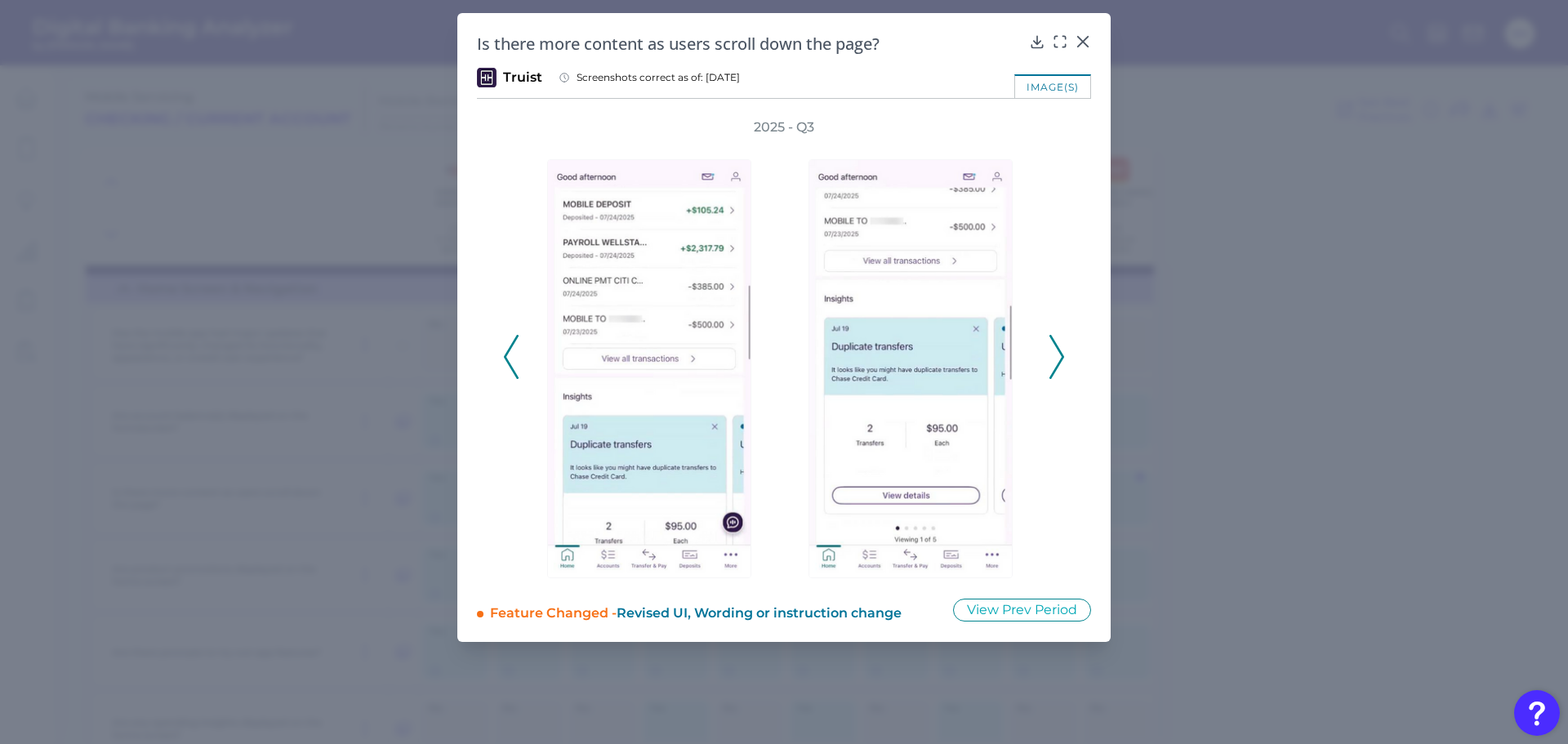
click at [1047, 350] on div "2025 - Q3" at bounding box center [784, 348] width 562 height 459
click at [1058, 348] on polyline at bounding box center [1056, 358] width 12 height 41
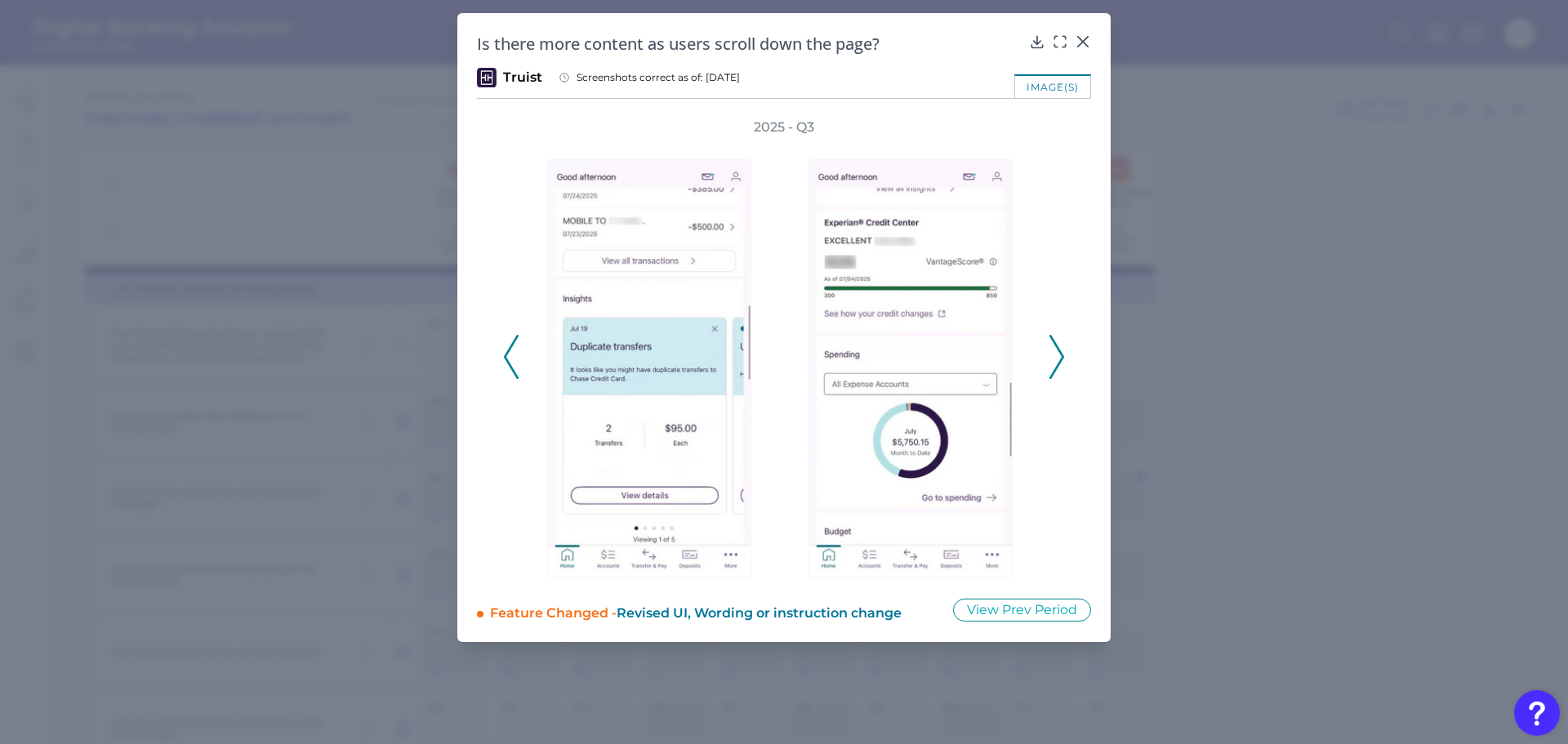
click at [1058, 348] on polyline at bounding box center [1056, 358] width 12 height 41
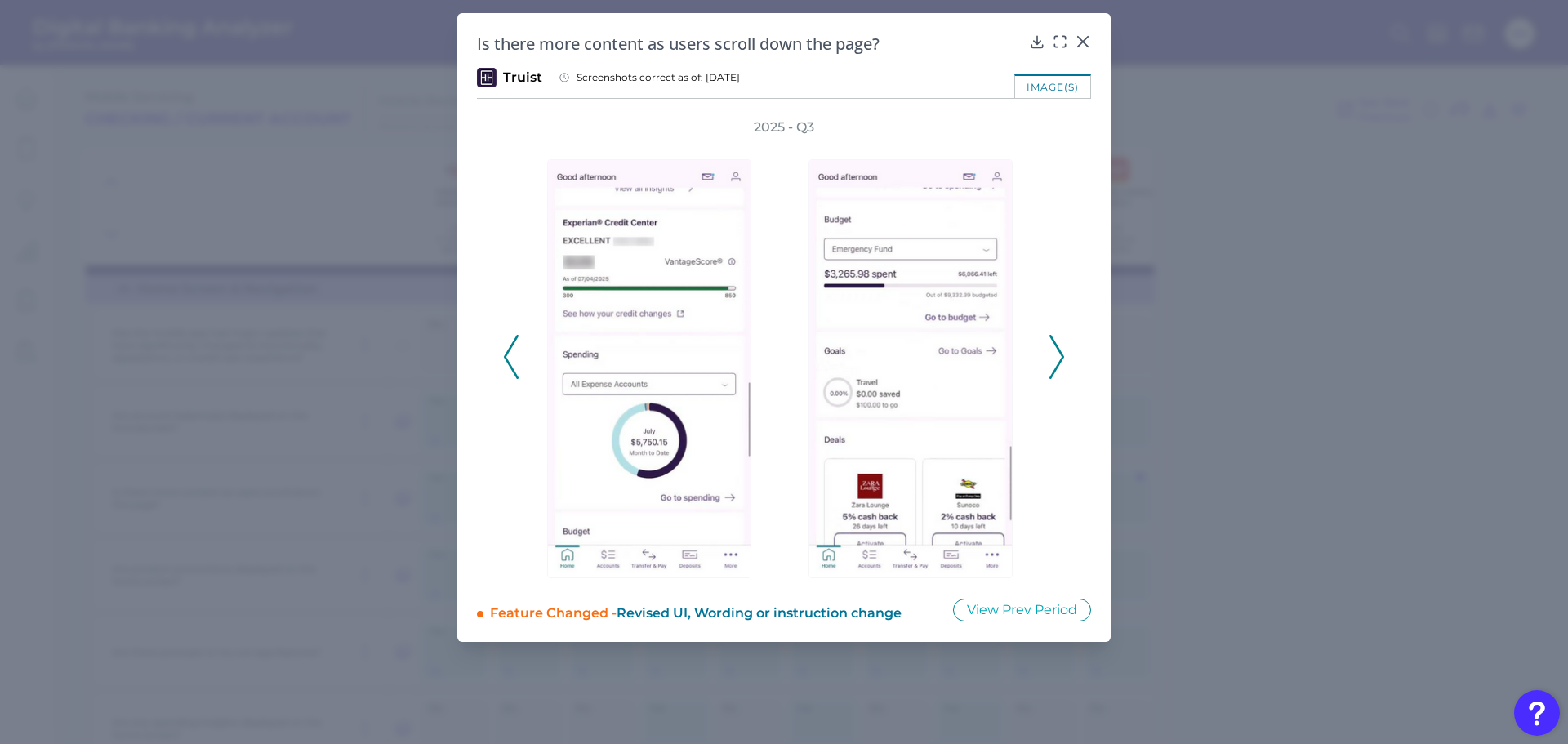
click at [1058, 348] on polyline at bounding box center [1056, 358] width 12 height 41
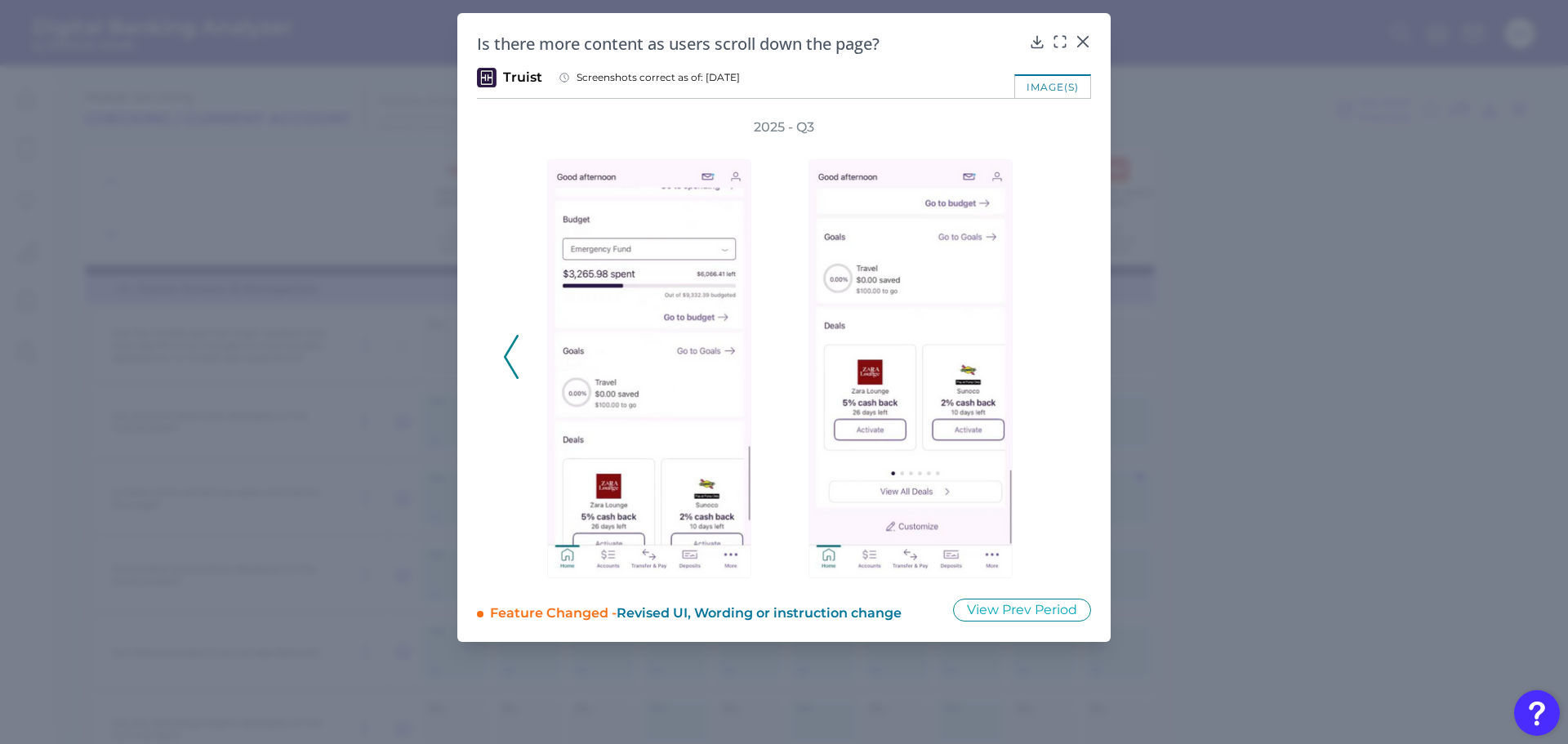
click at [511, 347] on polyline at bounding box center [511, 358] width 12 height 41
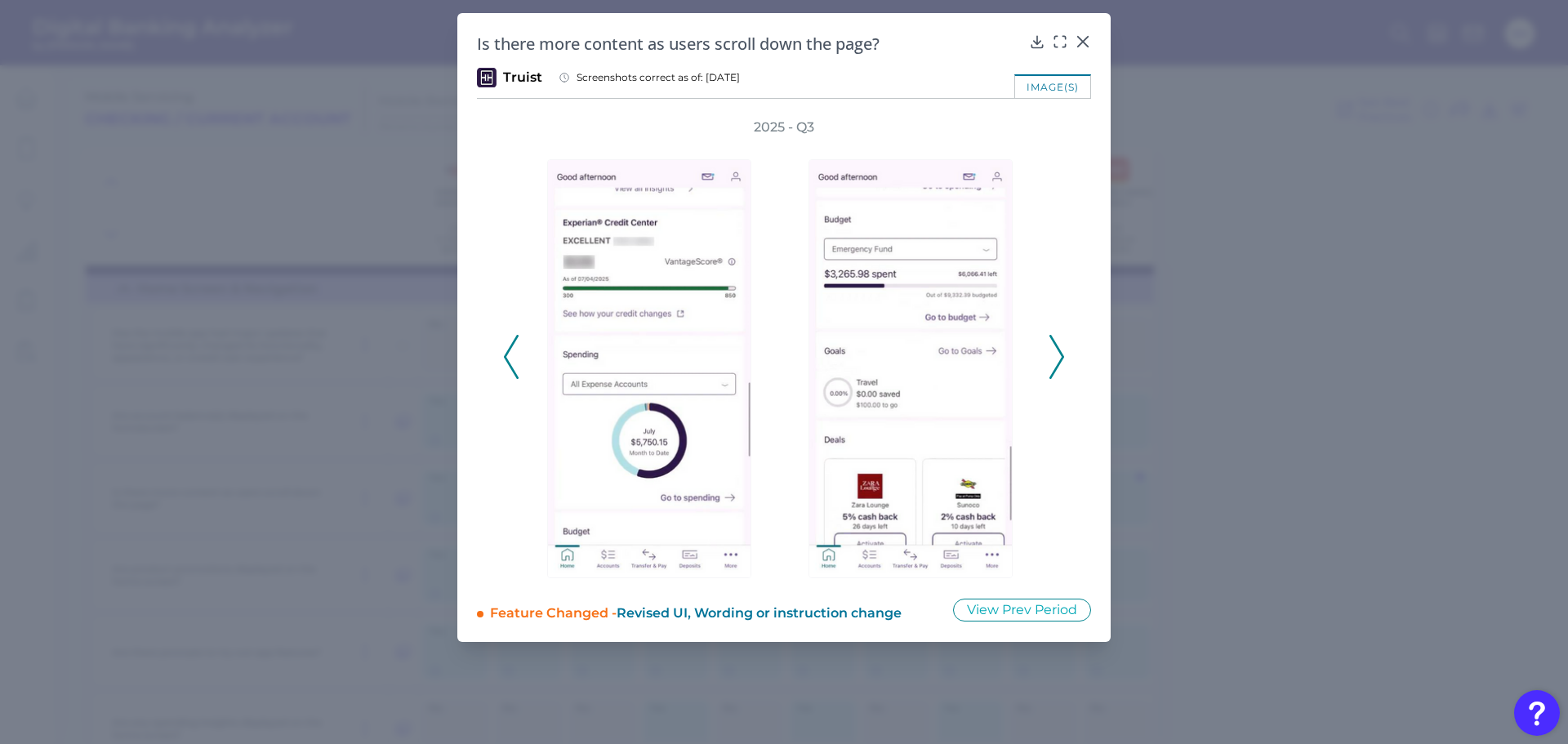
click at [511, 347] on polyline at bounding box center [511, 358] width 12 height 41
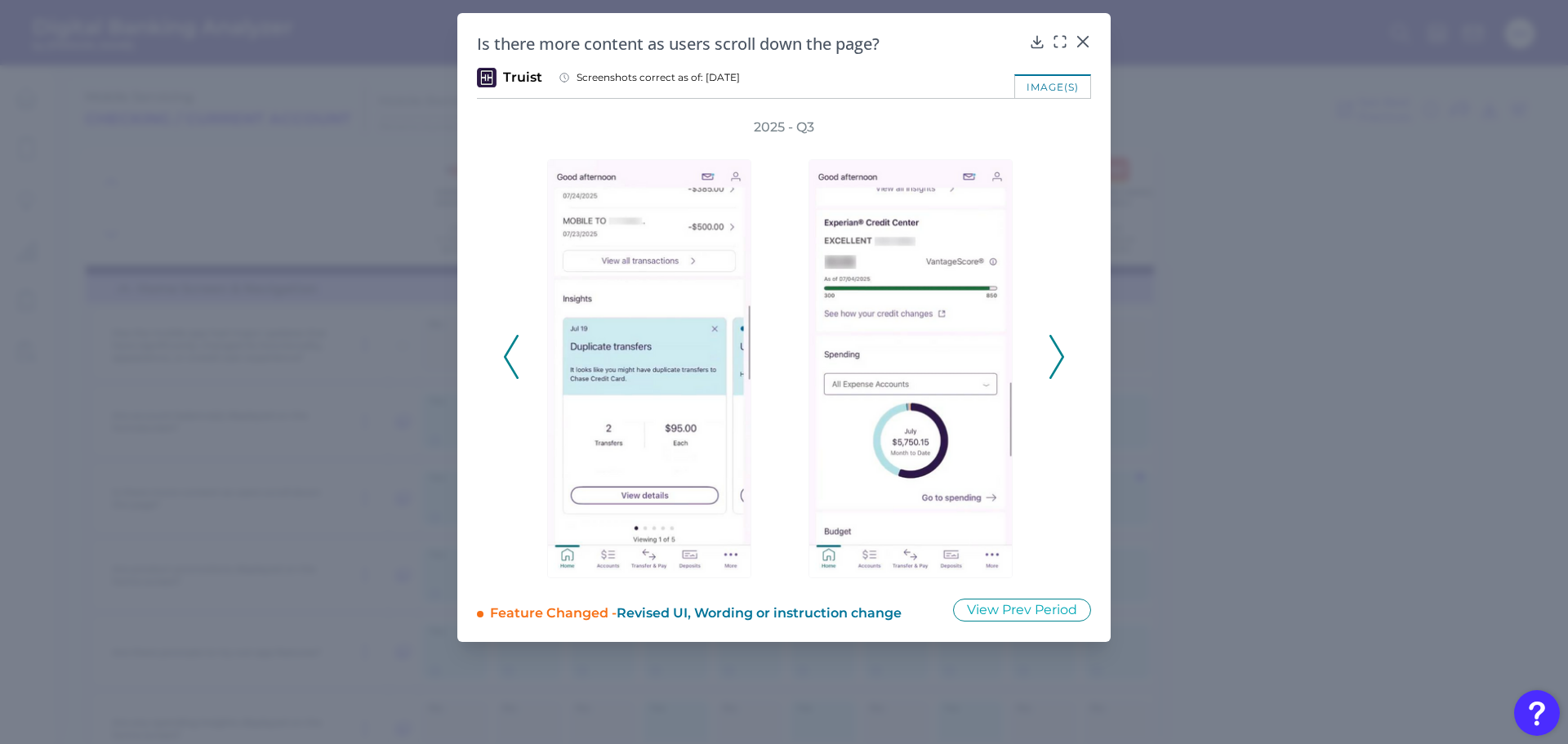
click at [511, 347] on polyline at bounding box center [511, 358] width 12 height 41
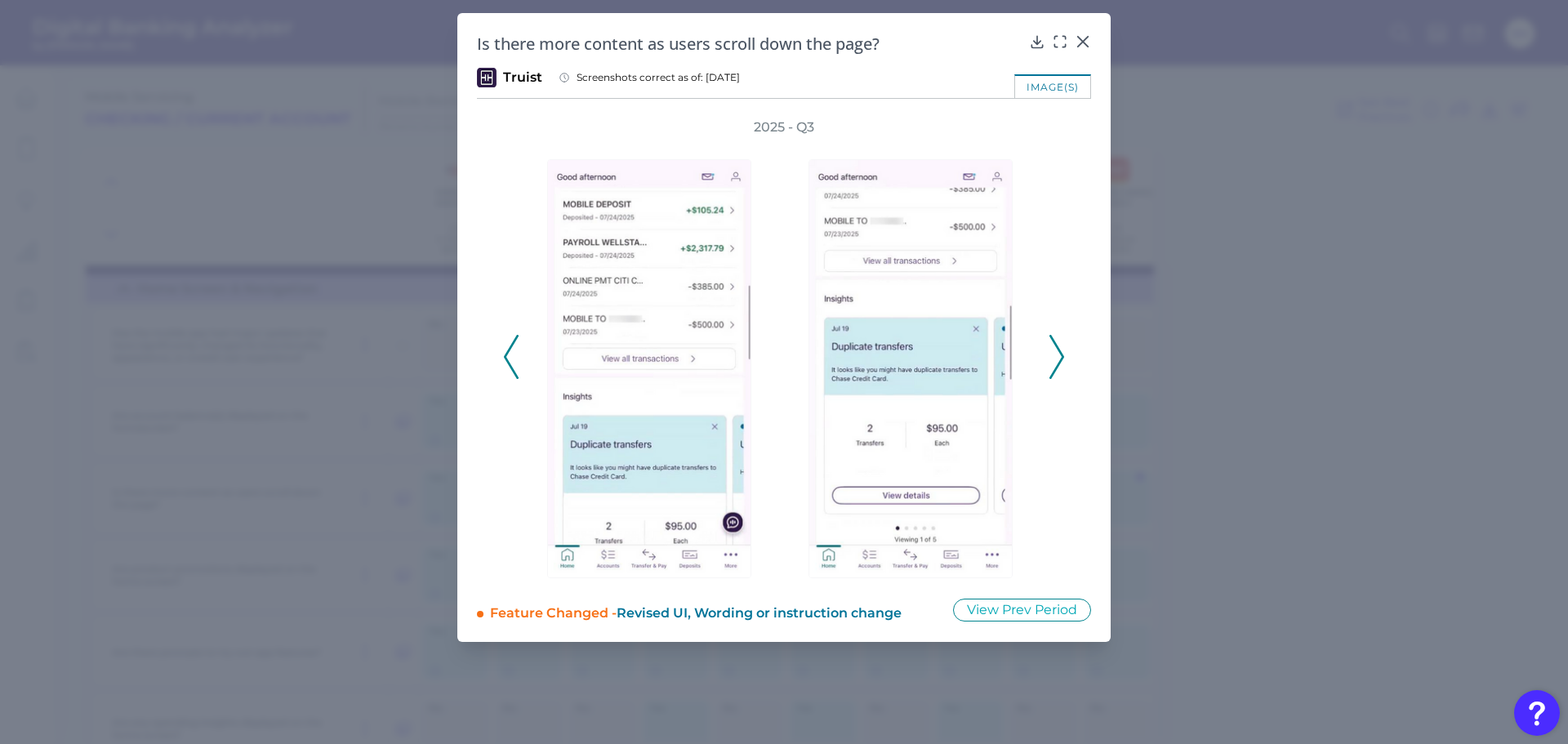
click at [511, 347] on polyline at bounding box center [511, 358] width 12 height 41
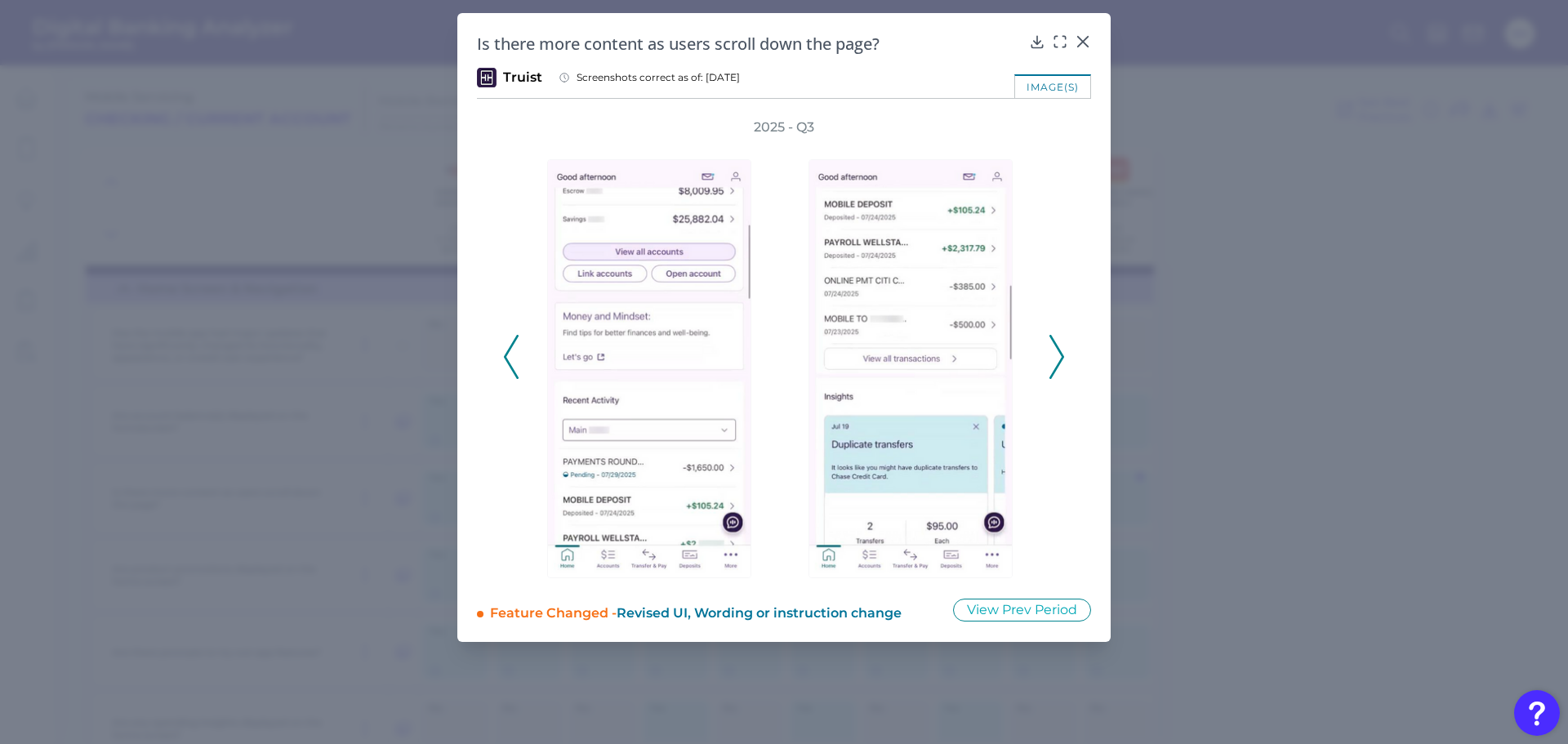
click at [511, 347] on polyline at bounding box center [511, 358] width 12 height 41
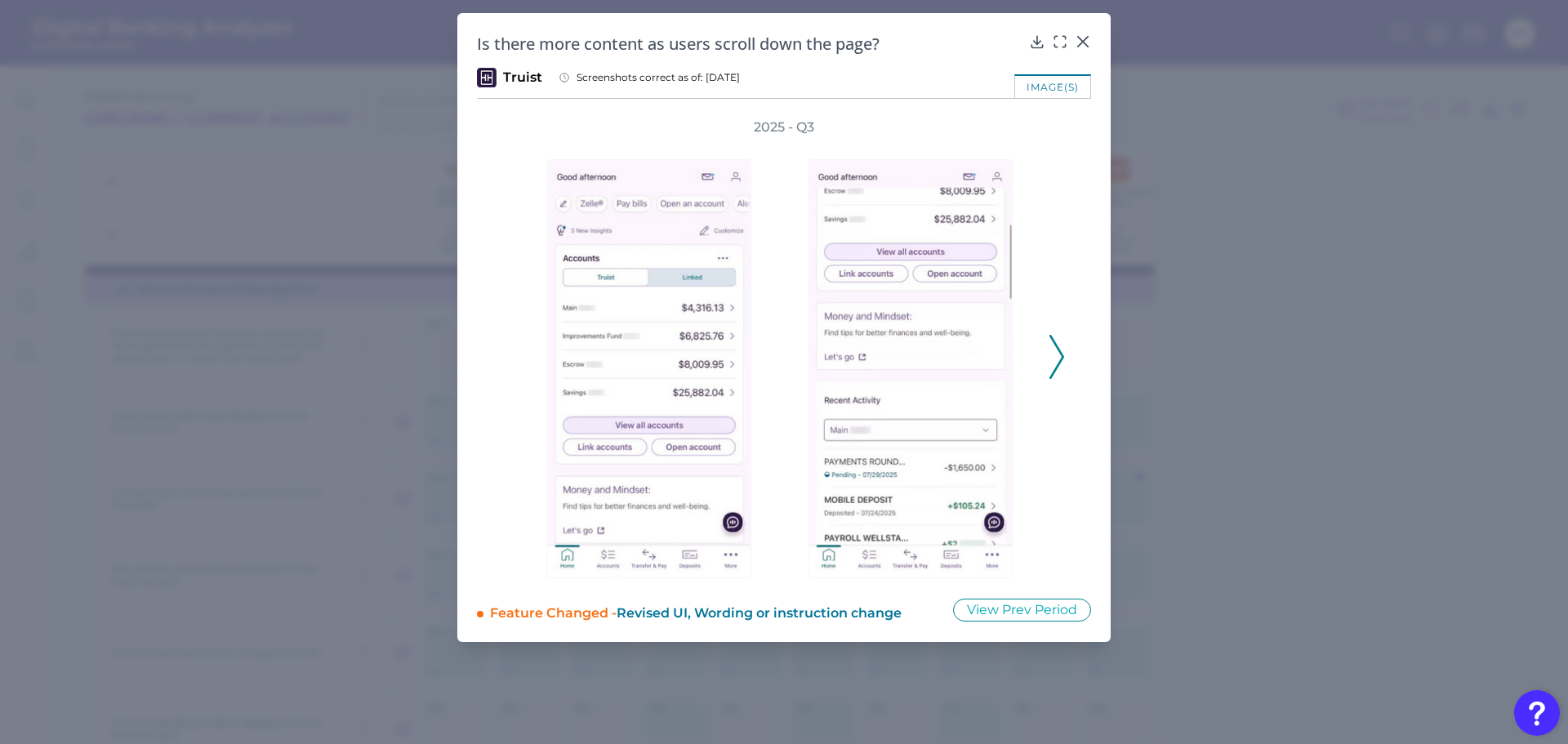
click at [511, 347] on div "2025 - Q3" at bounding box center [784, 348] width 562 height 459
click at [1062, 347] on icon at bounding box center [1056, 357] width 15 height 44
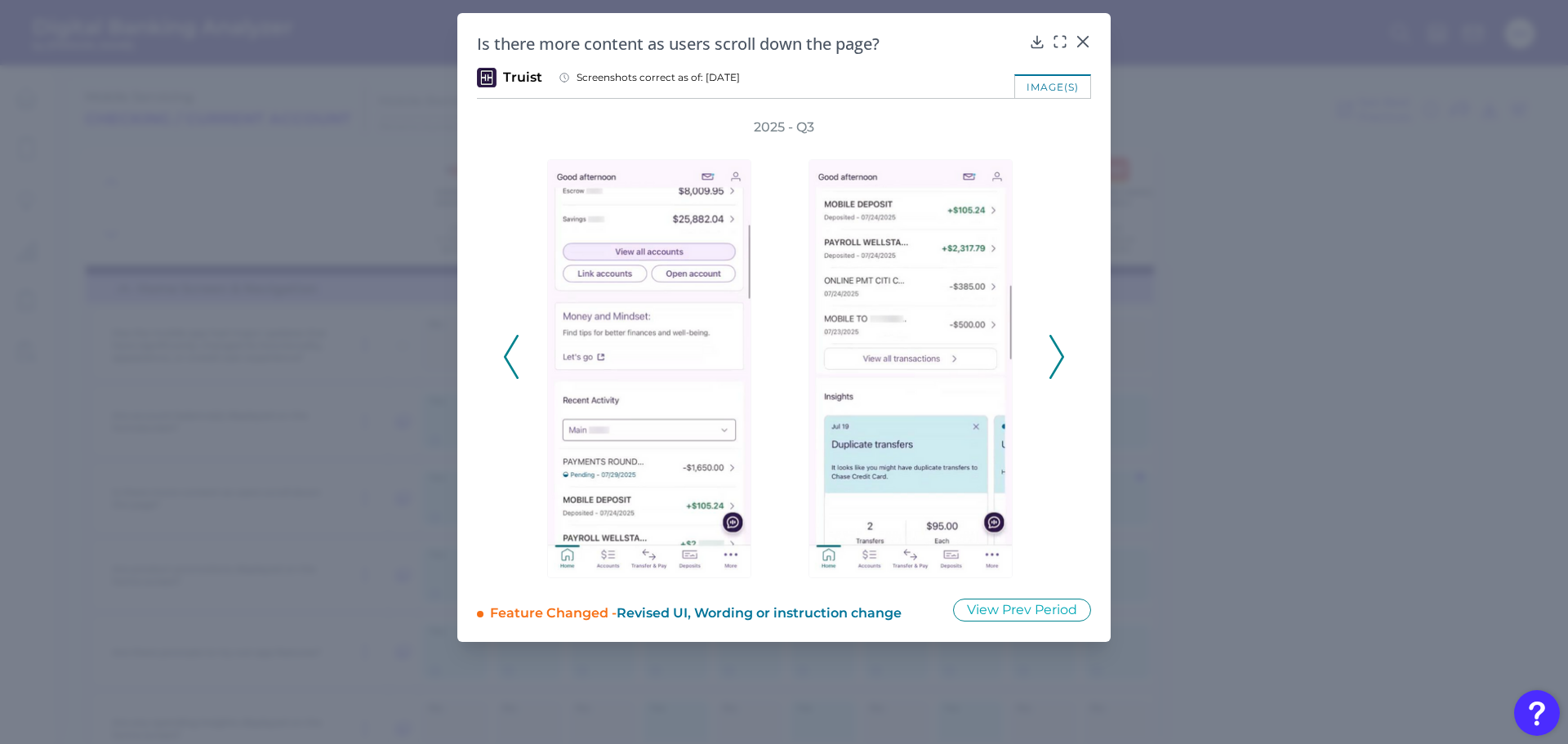
click at [1062, 340] on icon at bounding box center [1056, 357] width 15 height 44
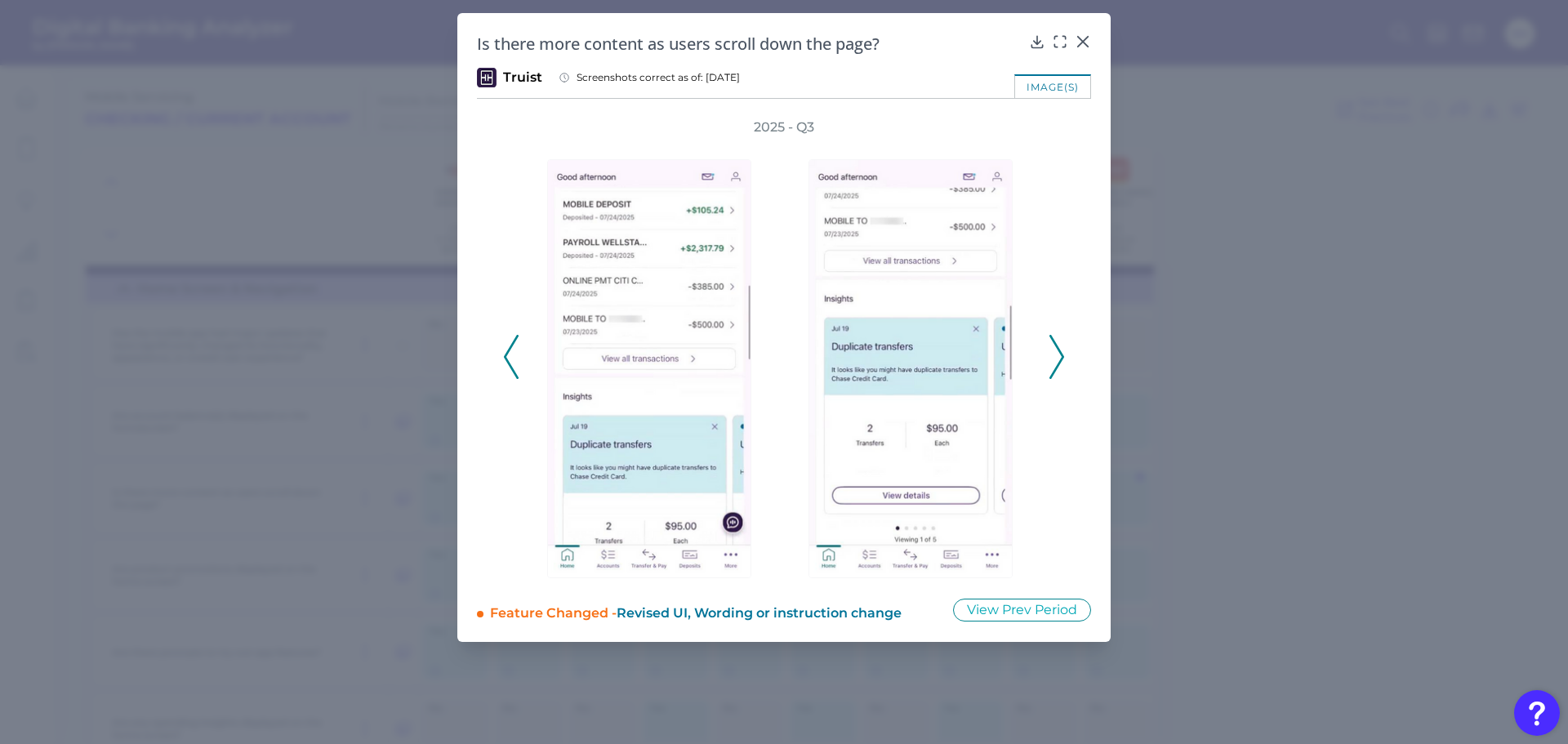
click at [1062, 340] on icon at bounding box center [1056, 357] width 15 height 44
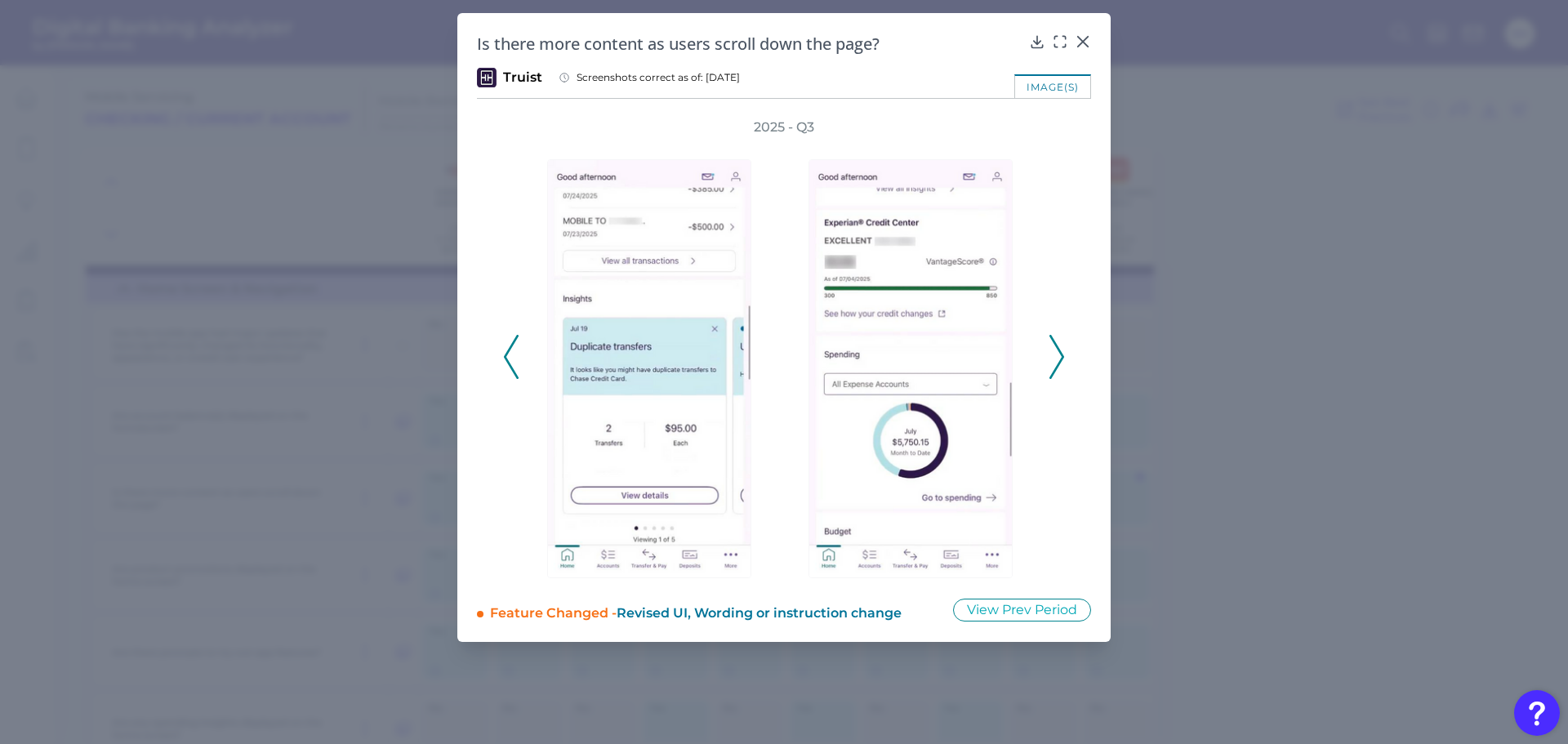
click at [1062, 340] on icon at bounding box center [1056, 357] width 15 height 44
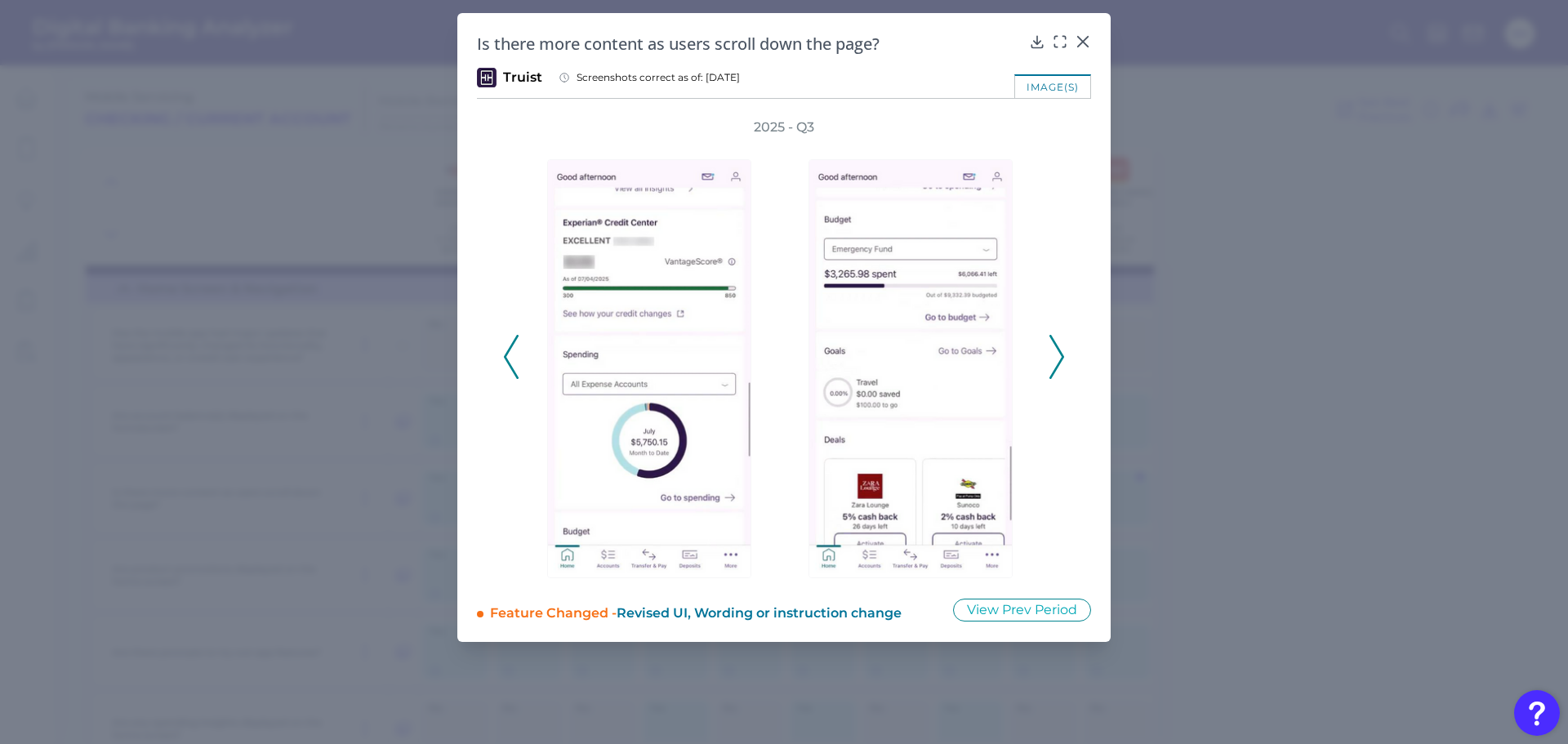
click at [509, 357] on icon at bounding box center [511, 357] width 15 height 44
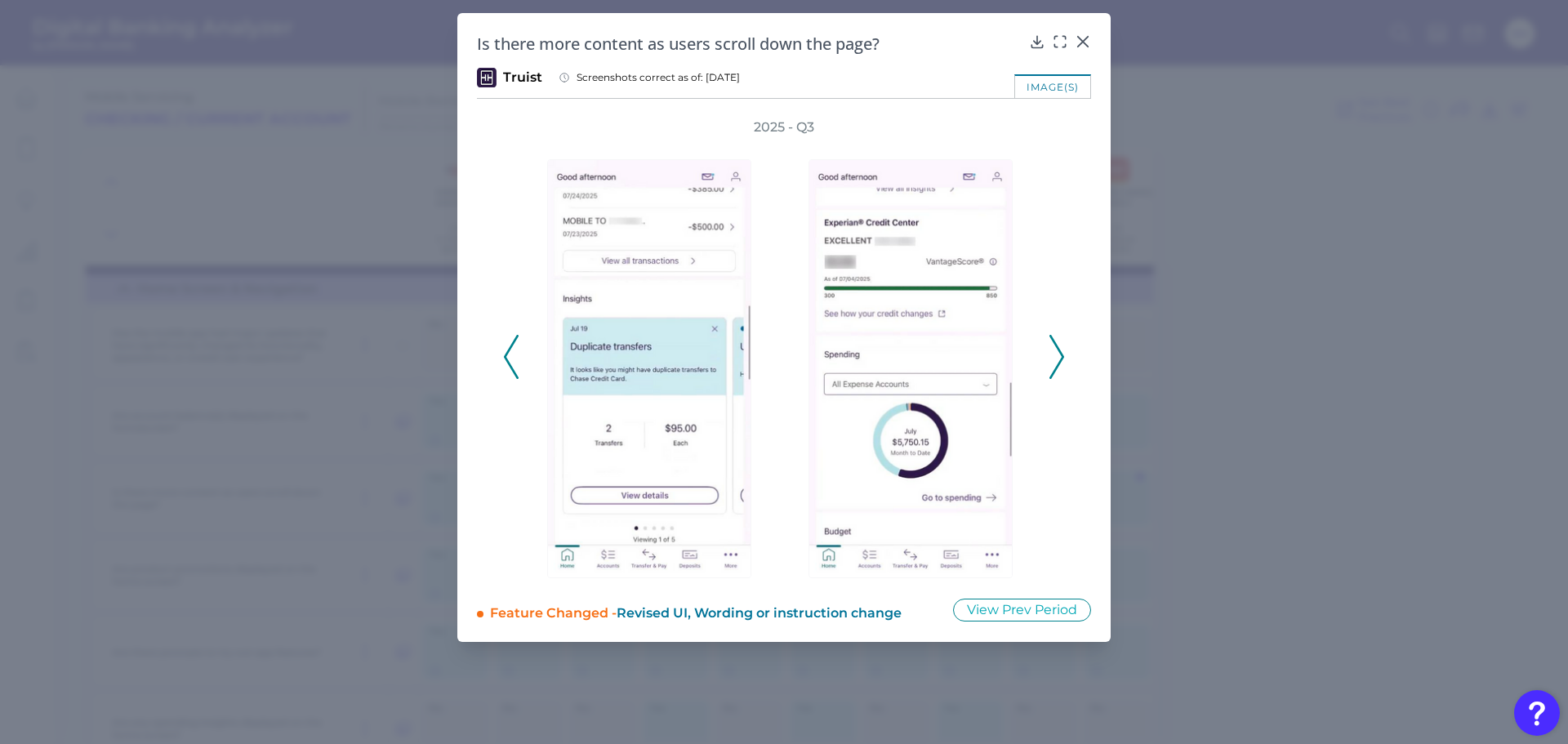
click at [509, 357] on icon at bounding box center [511, 357] width 15 height 44
click at [510, 354] on icon at bounding box center [511, 357] width 15 height 44
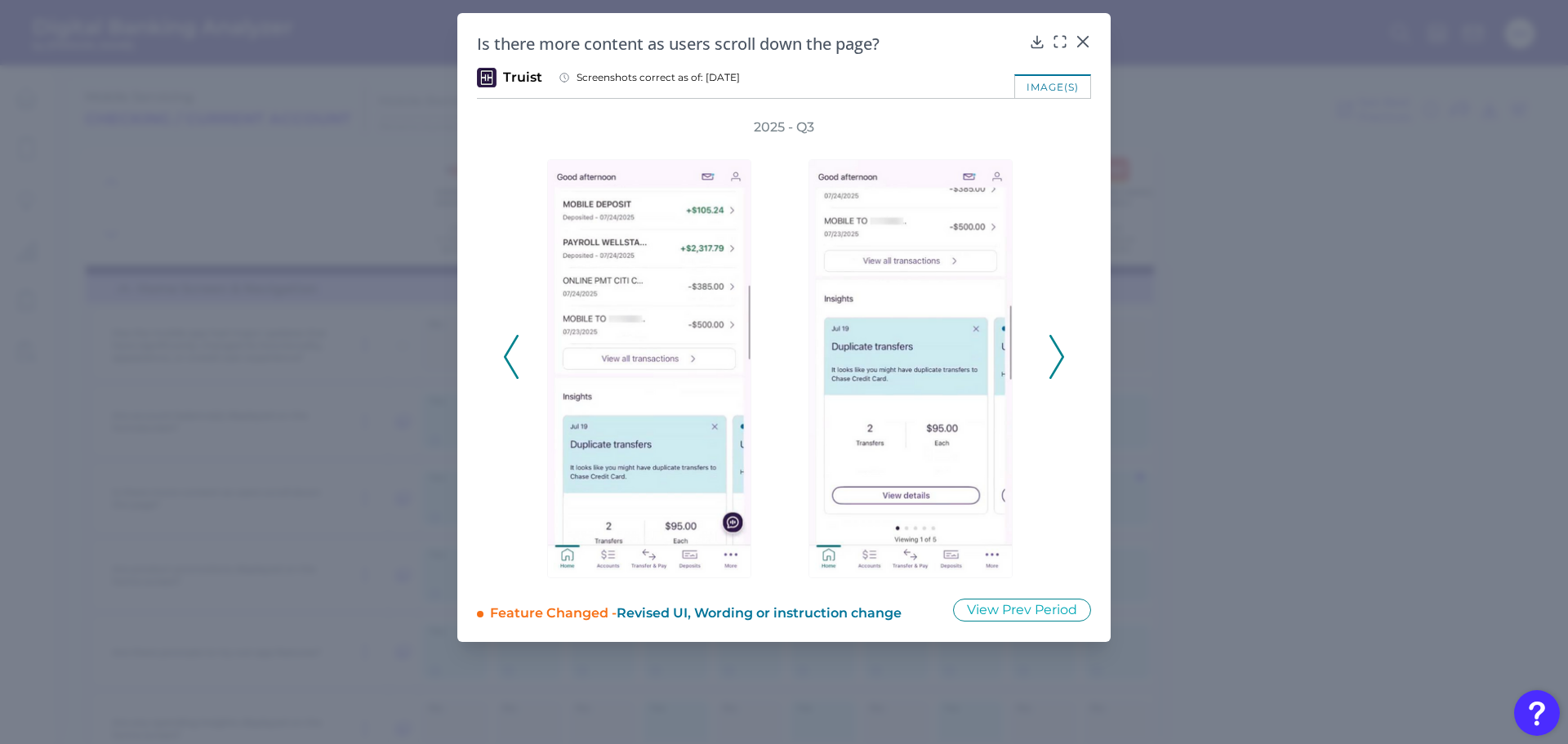
click at [510, 354] on icon at bounding box center [511, 357] width 15 height 44
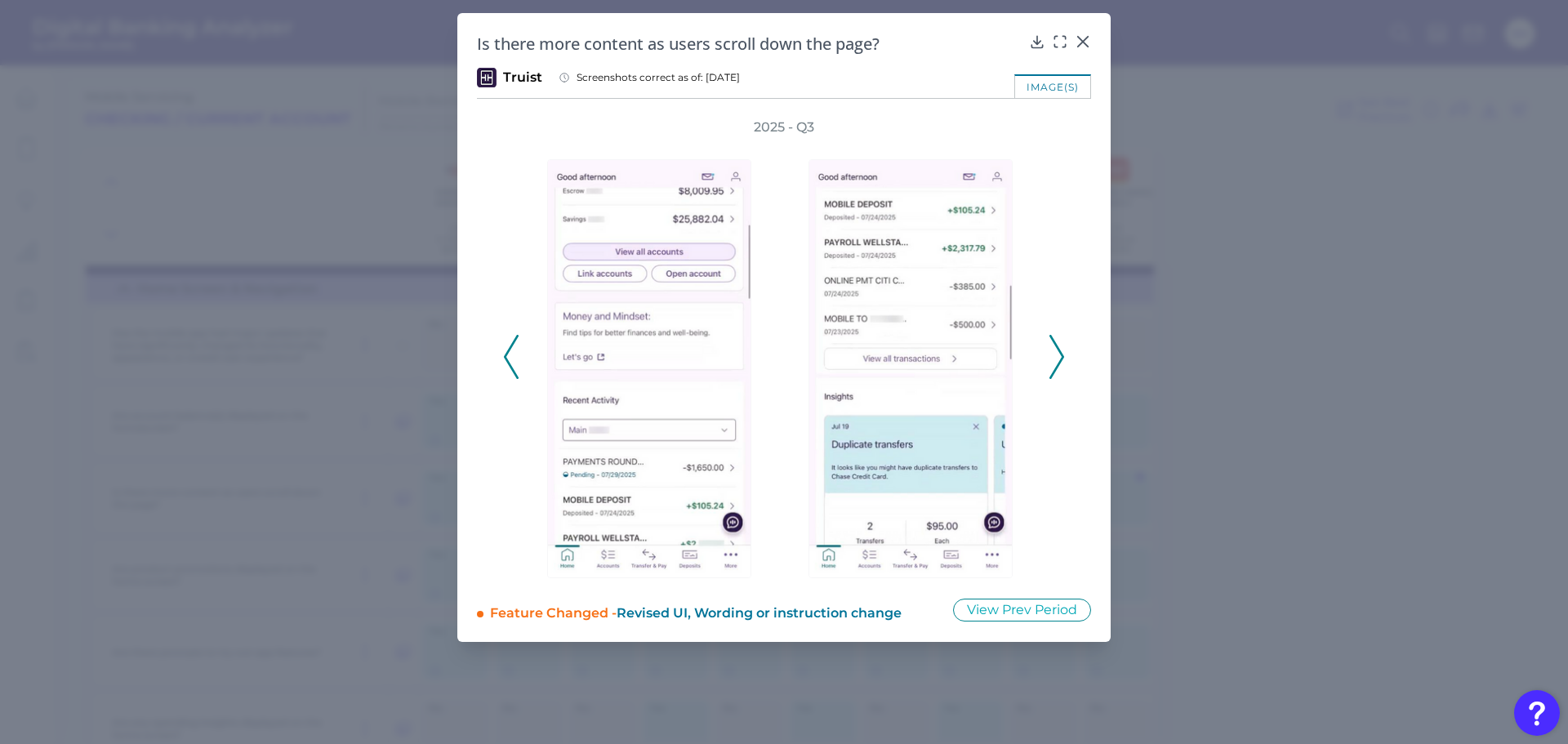
click at [510, 354] on icon at bounding box center [511, 357] width 15 height 44
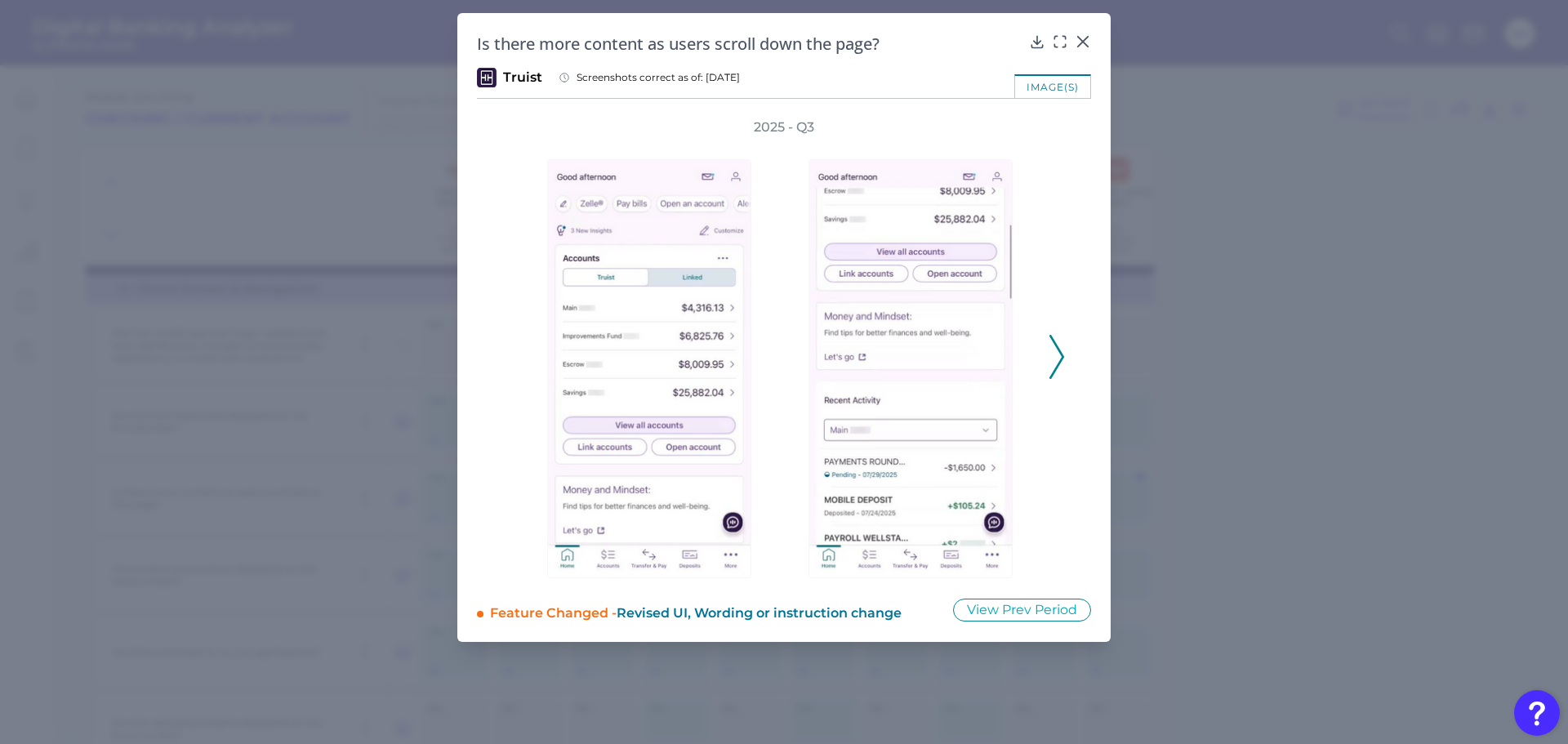
click at [1054, 350] on icon at bounding box center [1056, 357] width 15 height 44
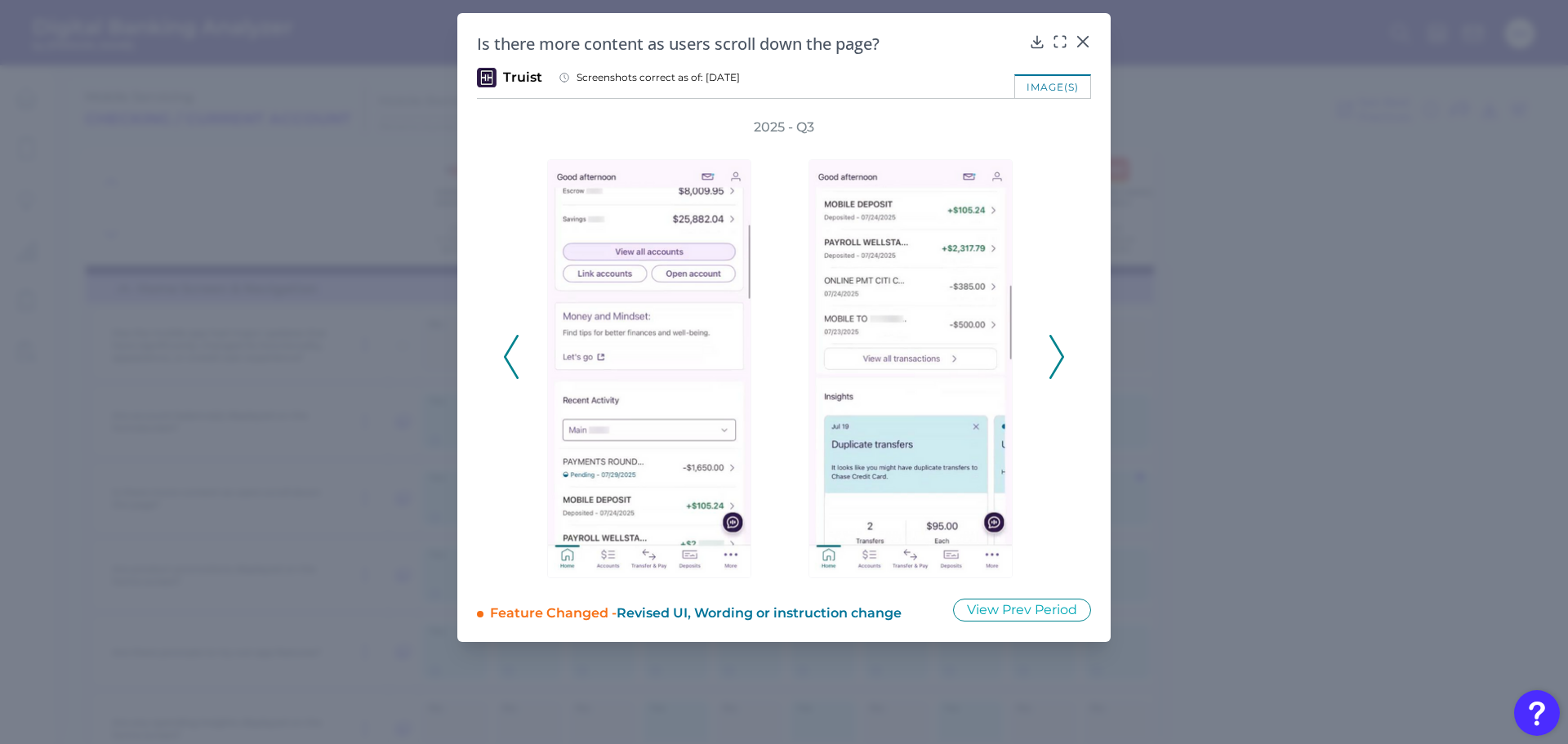
click at [1058, 351] on polyline at bounding box center [1056, 358] width 12 height 41
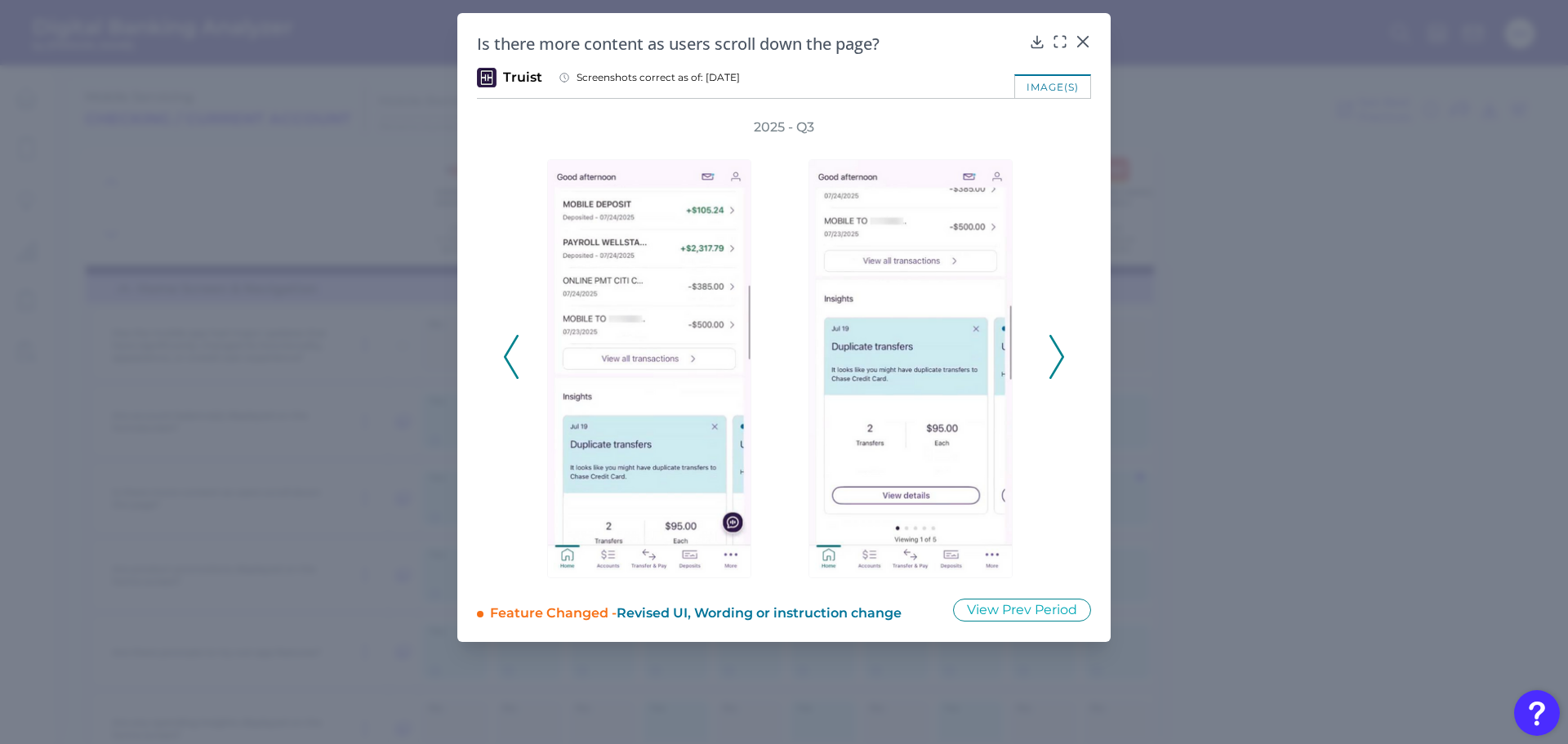
click at [1054, 359] on icon at bounding box center [1056, 357] width 15 height 44
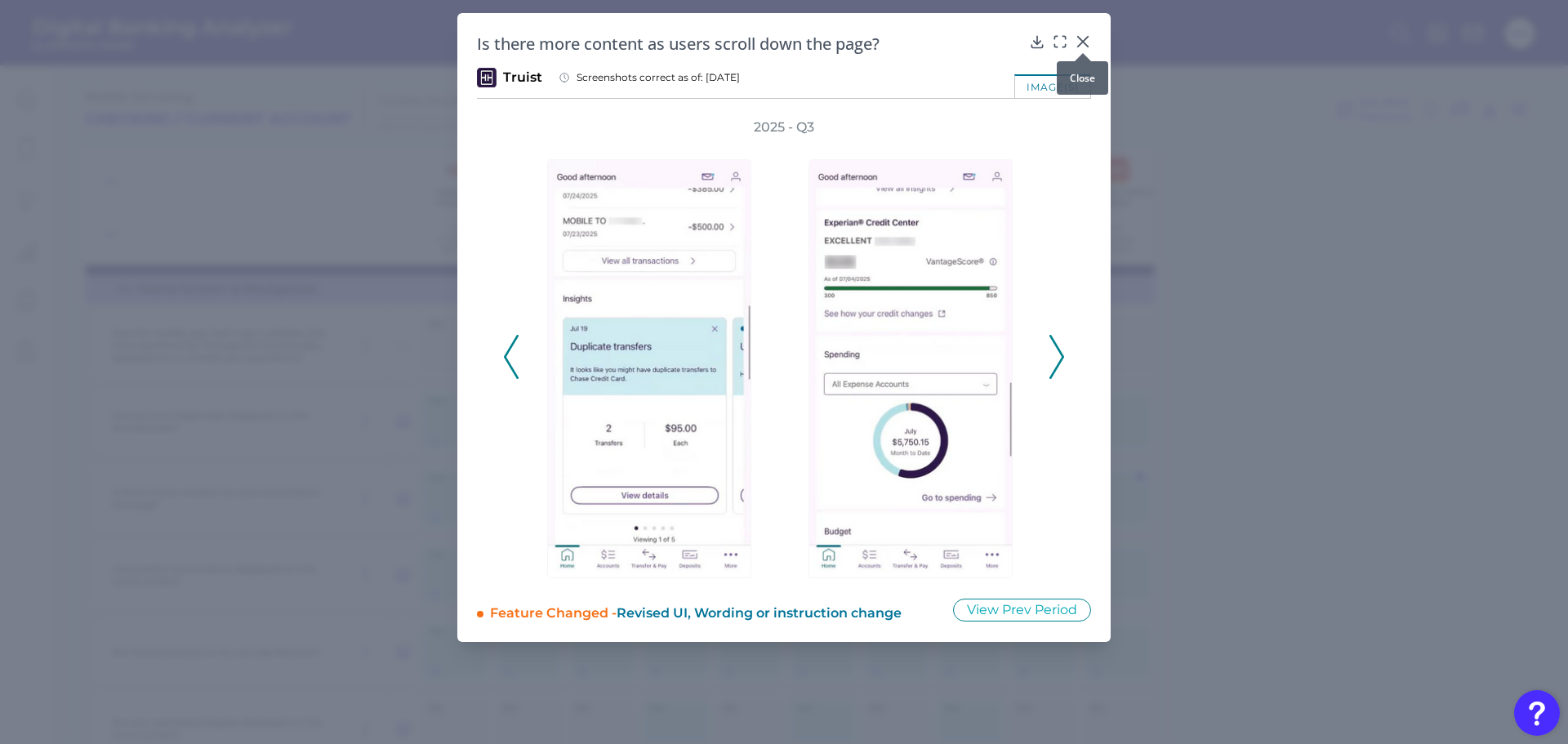
drag, startPoint x: 1075, startPoint y: 39, endPoint x: 1230, endPoint y: 88, distance: 162.6
click at [1075, 39] on icon at bounding box center [1083, 41] width 17 height 17
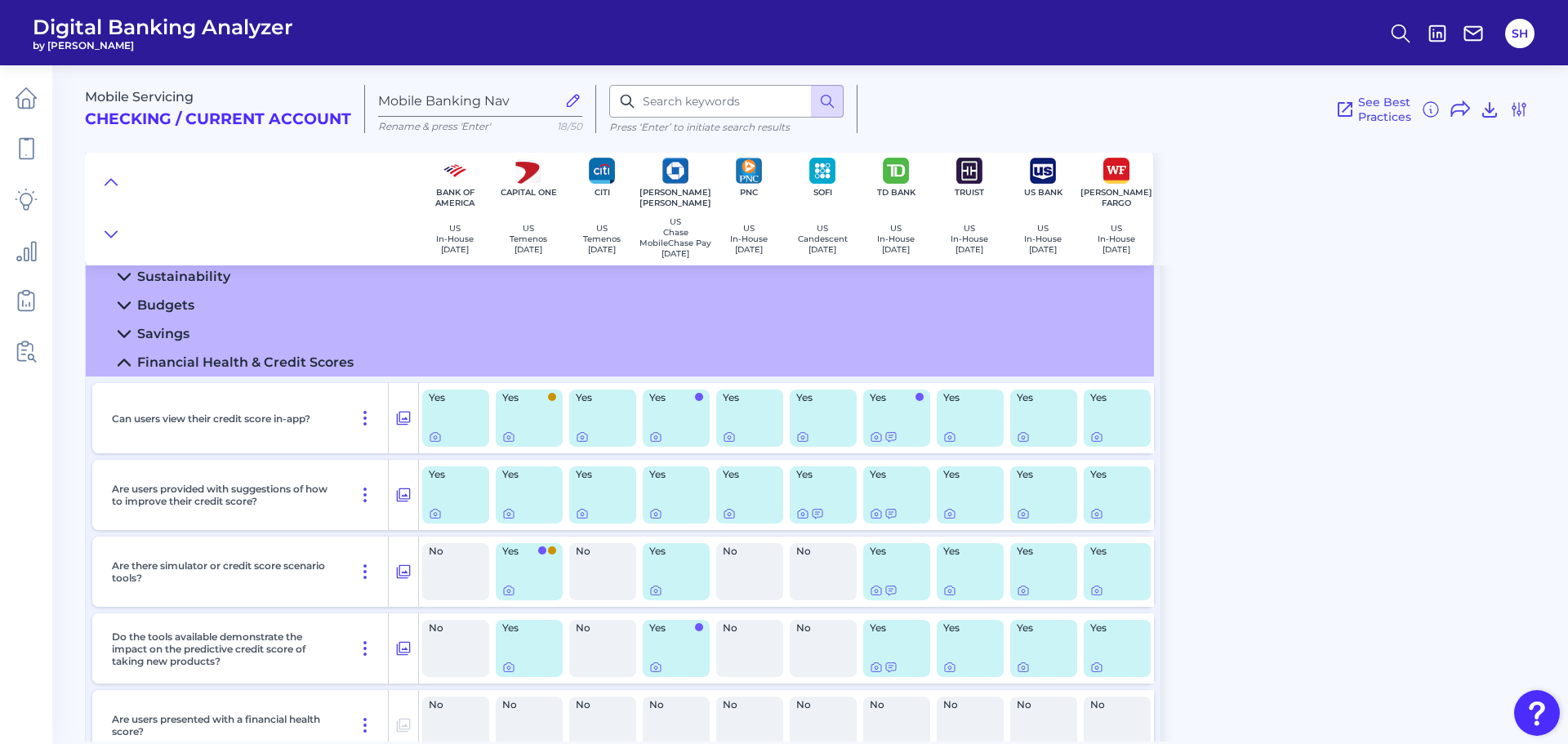
scroll to position [1633, 0]
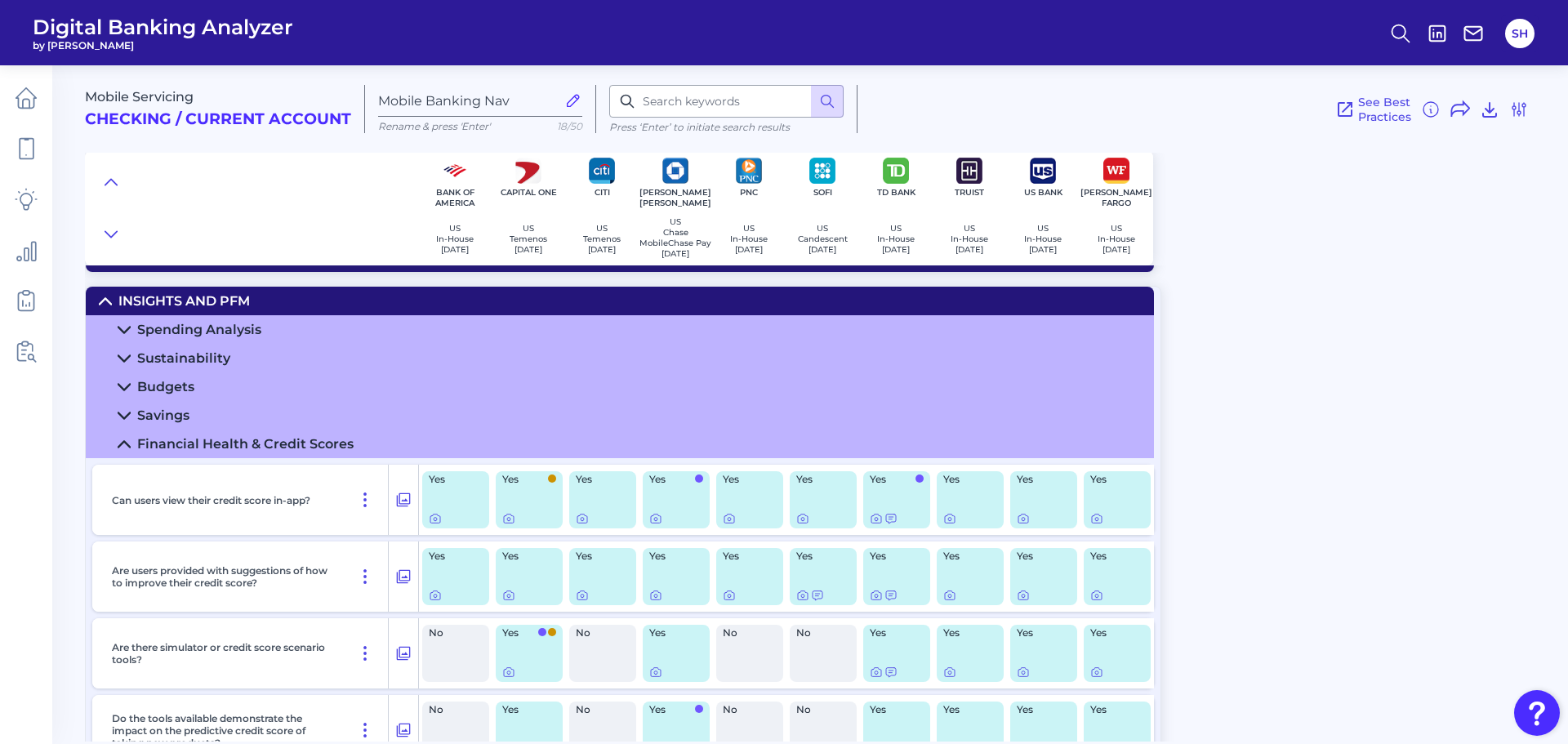
click at [1090, 526] on div "Yes" at bounding box center [1117, 500] width 67 height 57
click at [1092, 524] on icon at bounding box center [1097, 519] width 10 height 9
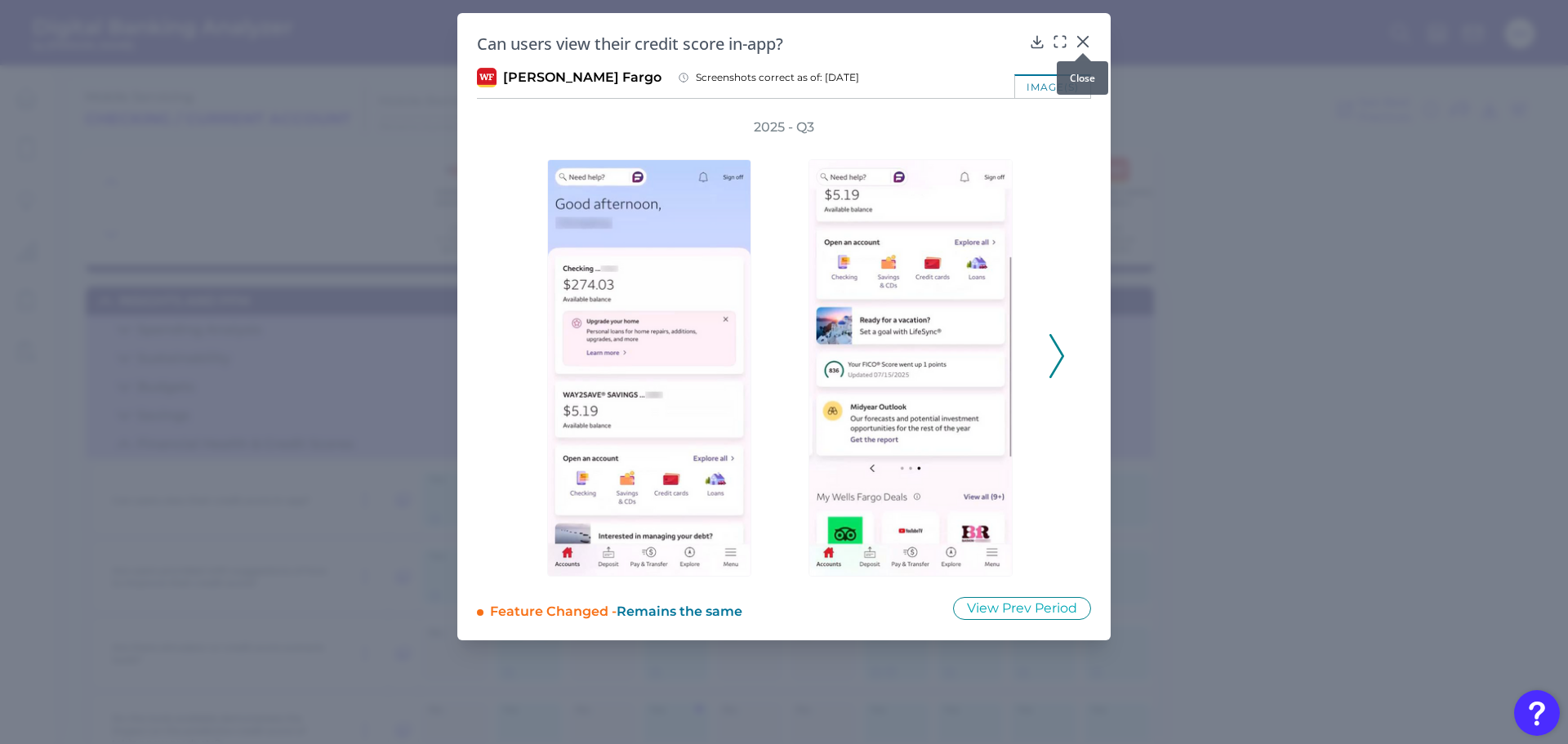
click at [1081, 41] on icon at bounding box center [1083, 41] width 10 height 10
